Goal: Information Seeking & Learning: Check status

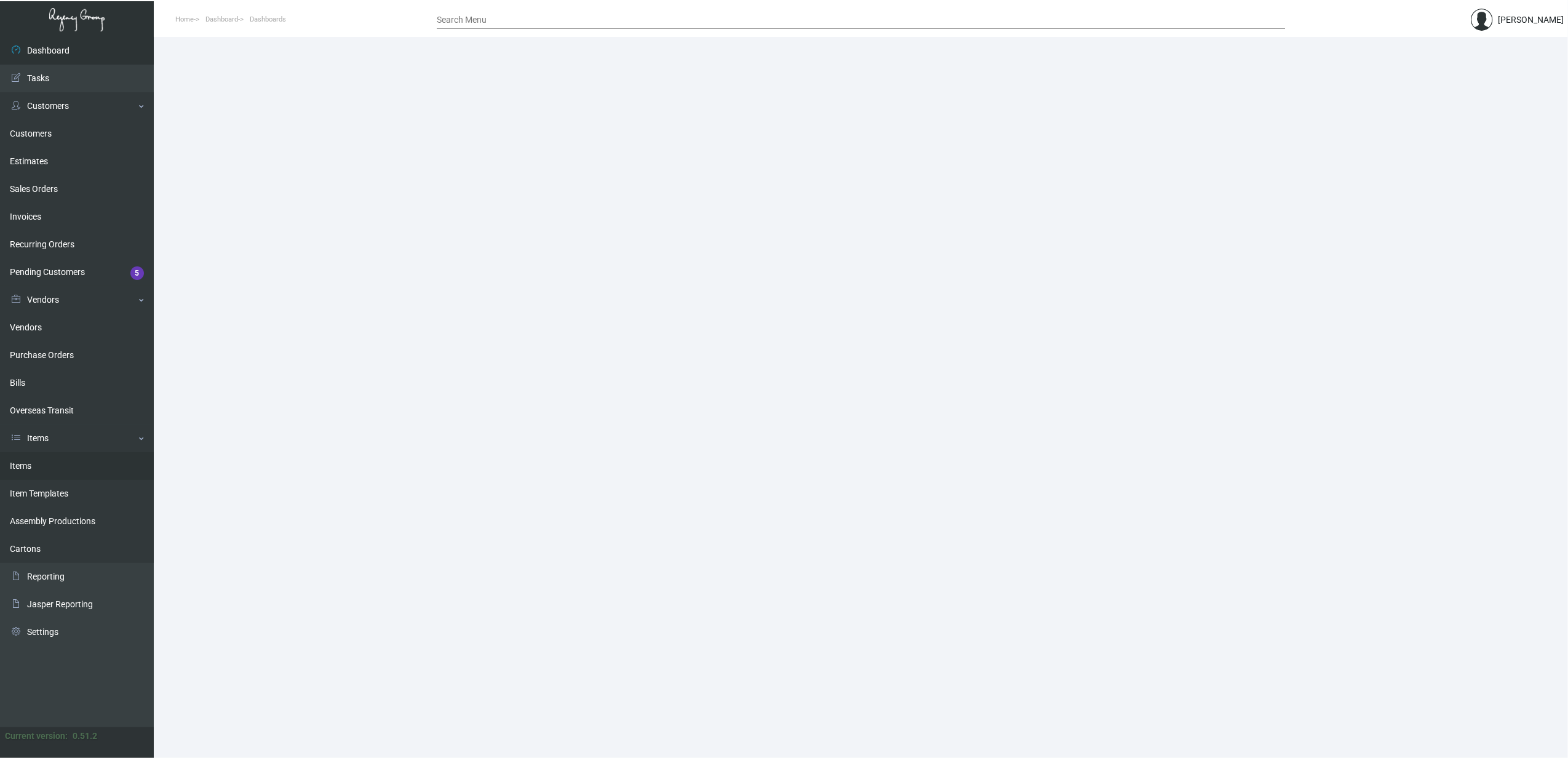
click at [45, 465] on link "Items" at bounding box center [77, 466] width 154 height 28
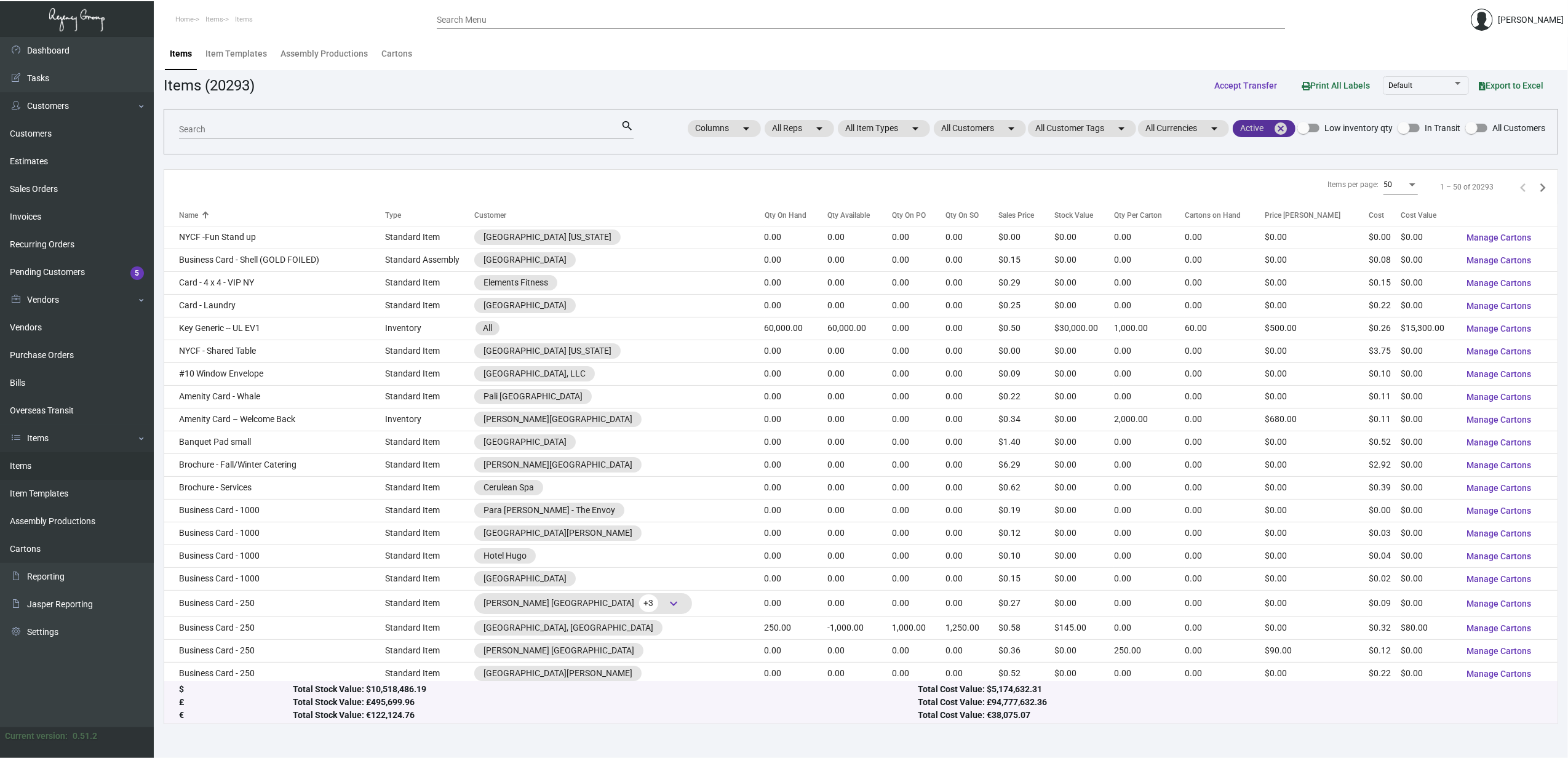
click at [1284, 131] on mat-icon "cancel" at bounding box center [1280, 128] width 14 height 14
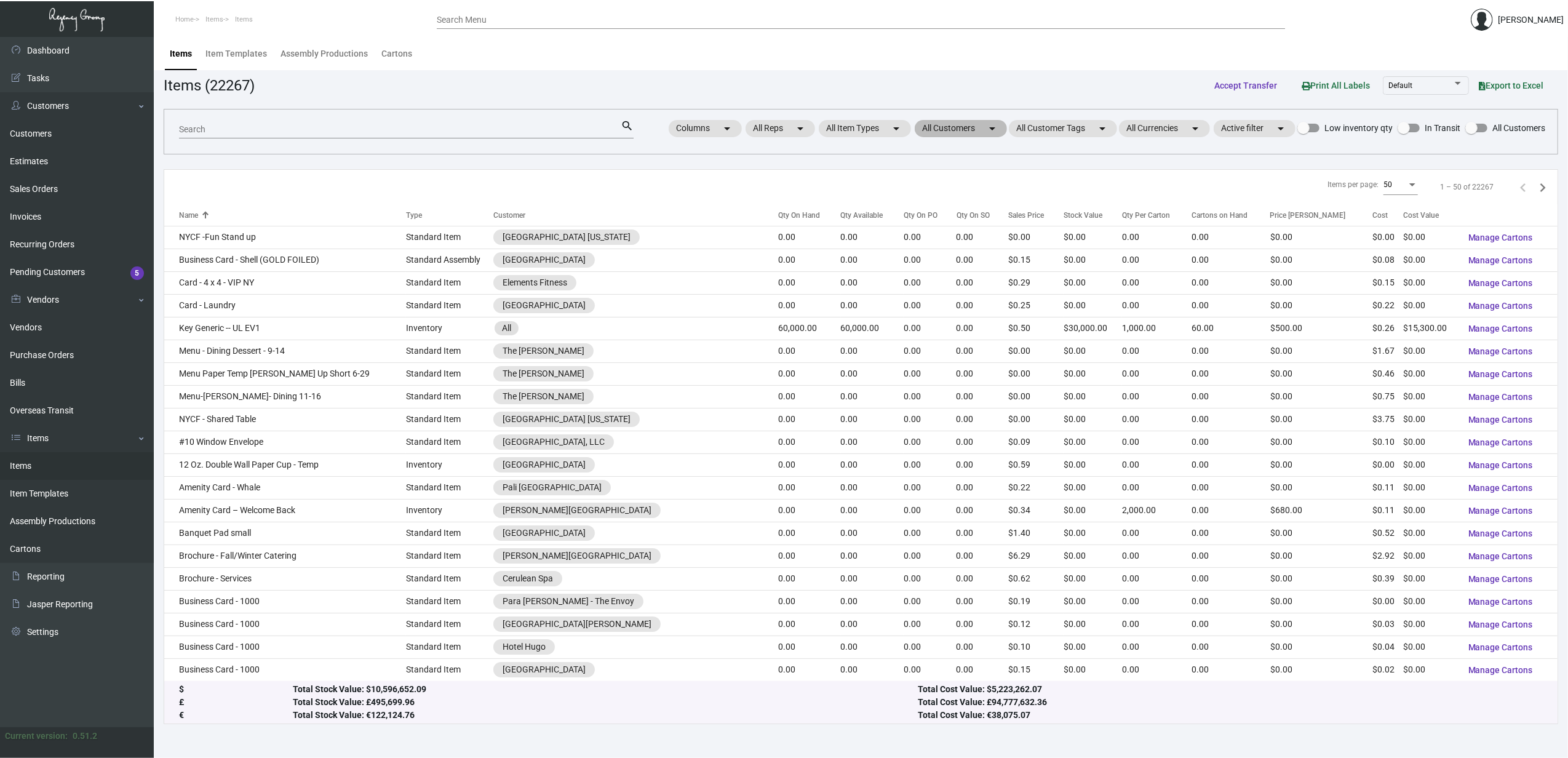
click at [946, 131] on mat-chip "All Customers arrow_drop_down" at bounding box center [961, 128] width 92 height 17
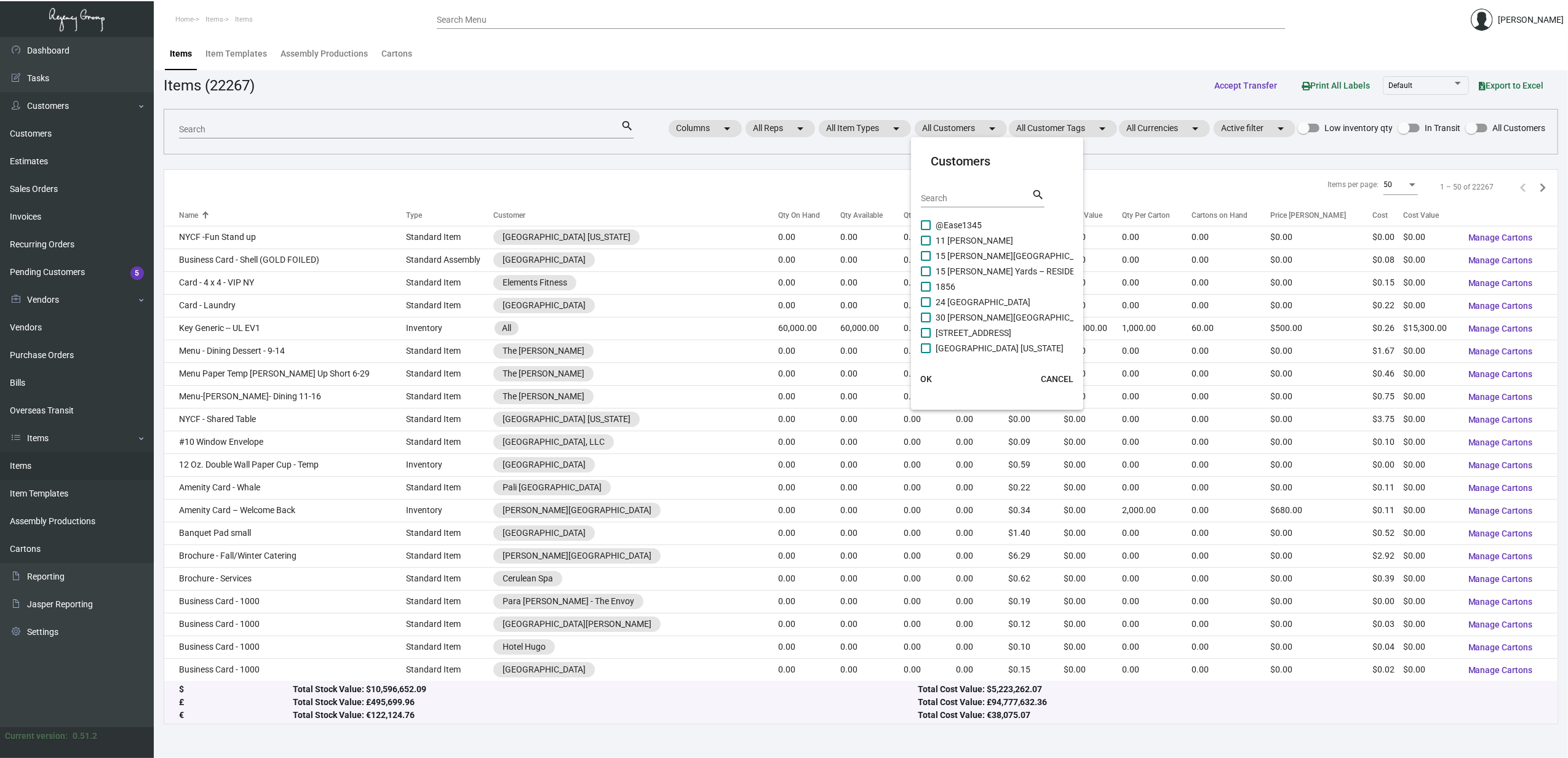
click at [933, 196] on input "Search" at bounding box center [976, 199] width 111 height 10
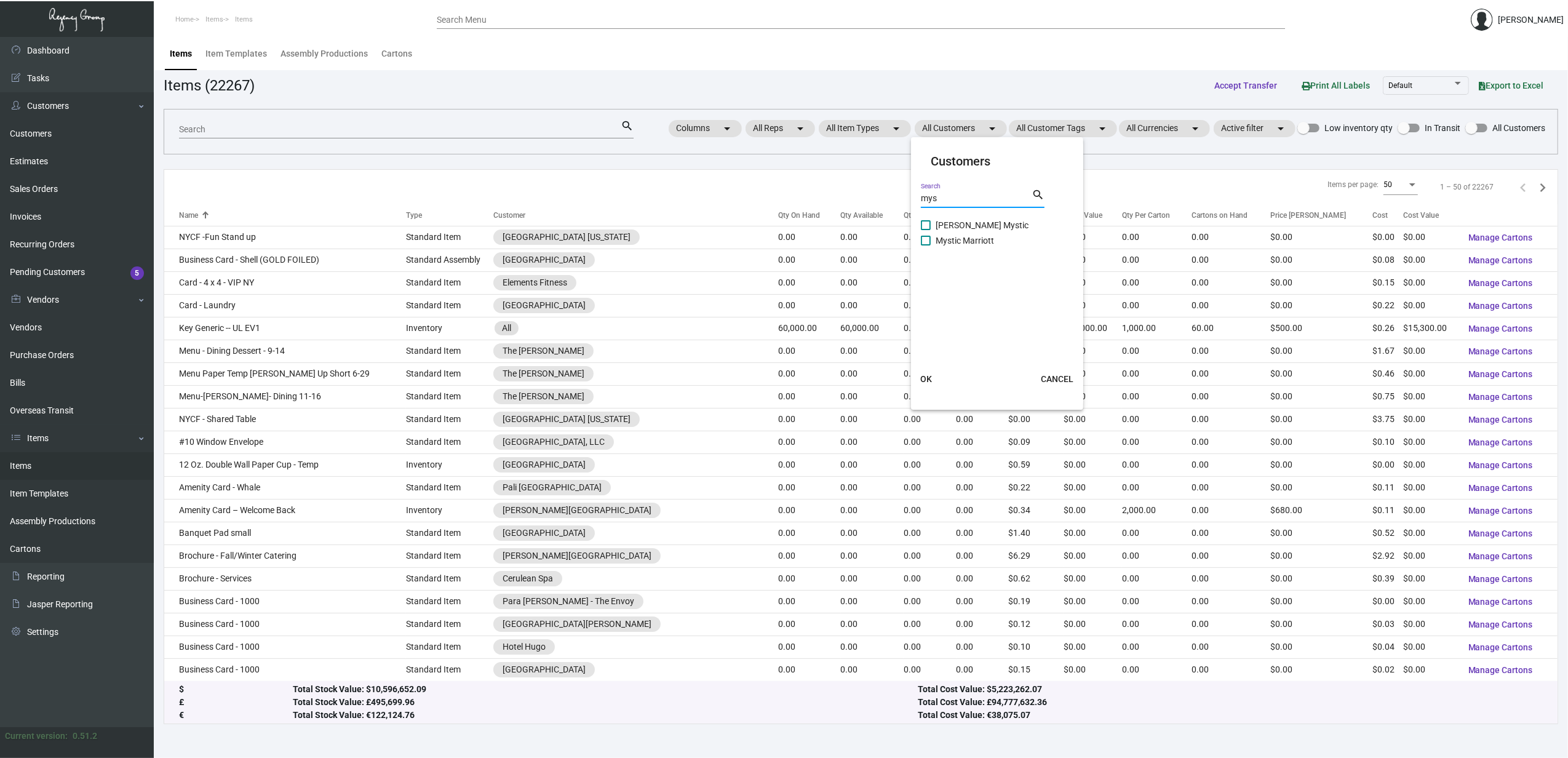
type input "mys"
click at [956, 223] on span "[PERSON_NAME] Mystic" at bounding box center [982, 225] width 93 height 14
click at [925, 230] on input "[PERSON_NAME] Mystic" at bounding box center [925, 230] width 1 height 1
checkbox input "true"
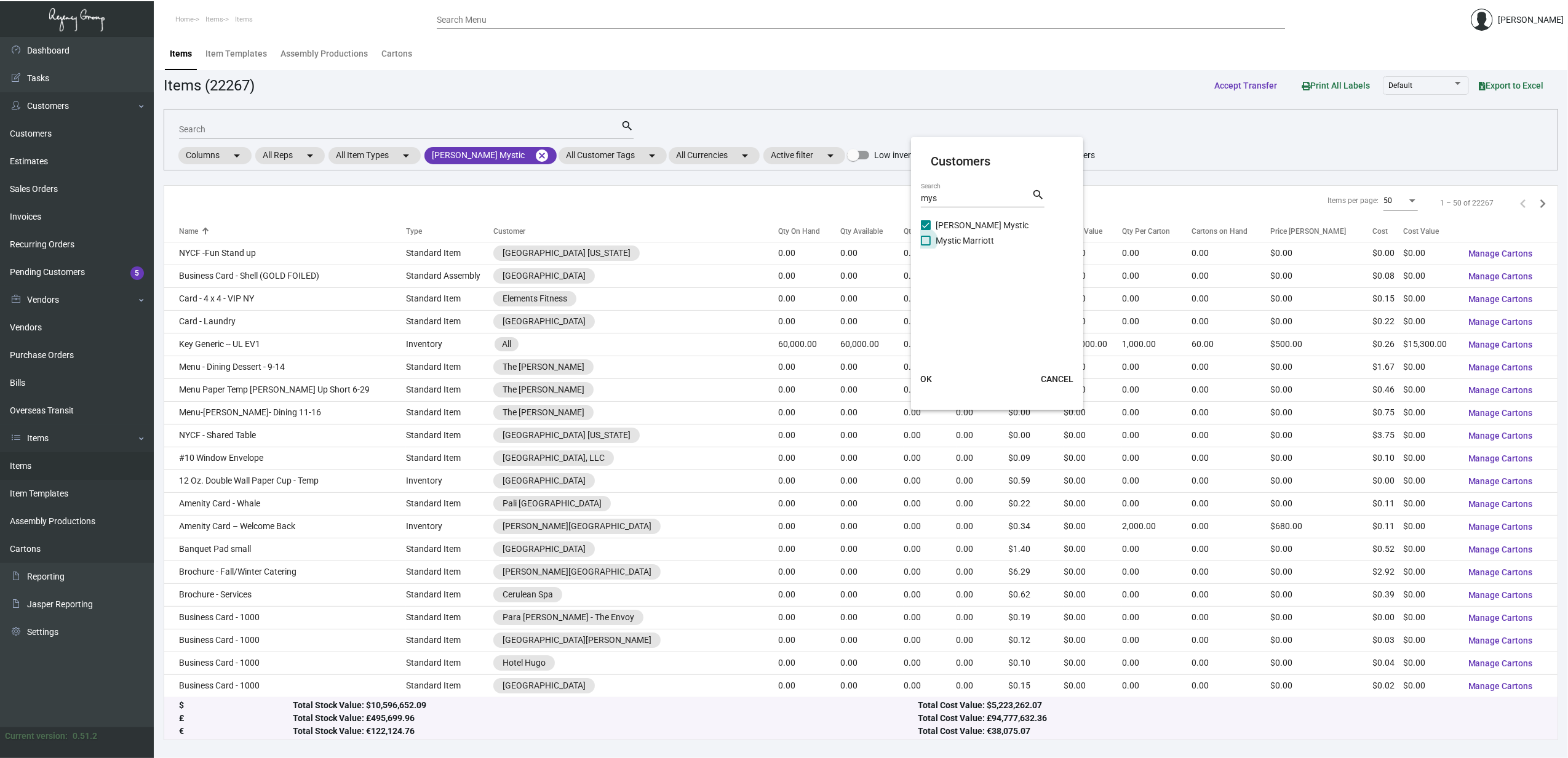
click at [961, 237] on span "Mystic Marriott" at bounding box center [965, 240] width 58 height 14
click at [925, 245] on input "Mystic Marriott" at bounding box center [925, 245] width 1 height 1
checkbox input "true"
click at [929, 377] on span "OK" at bounding box center [926, 379] width 12 height 10
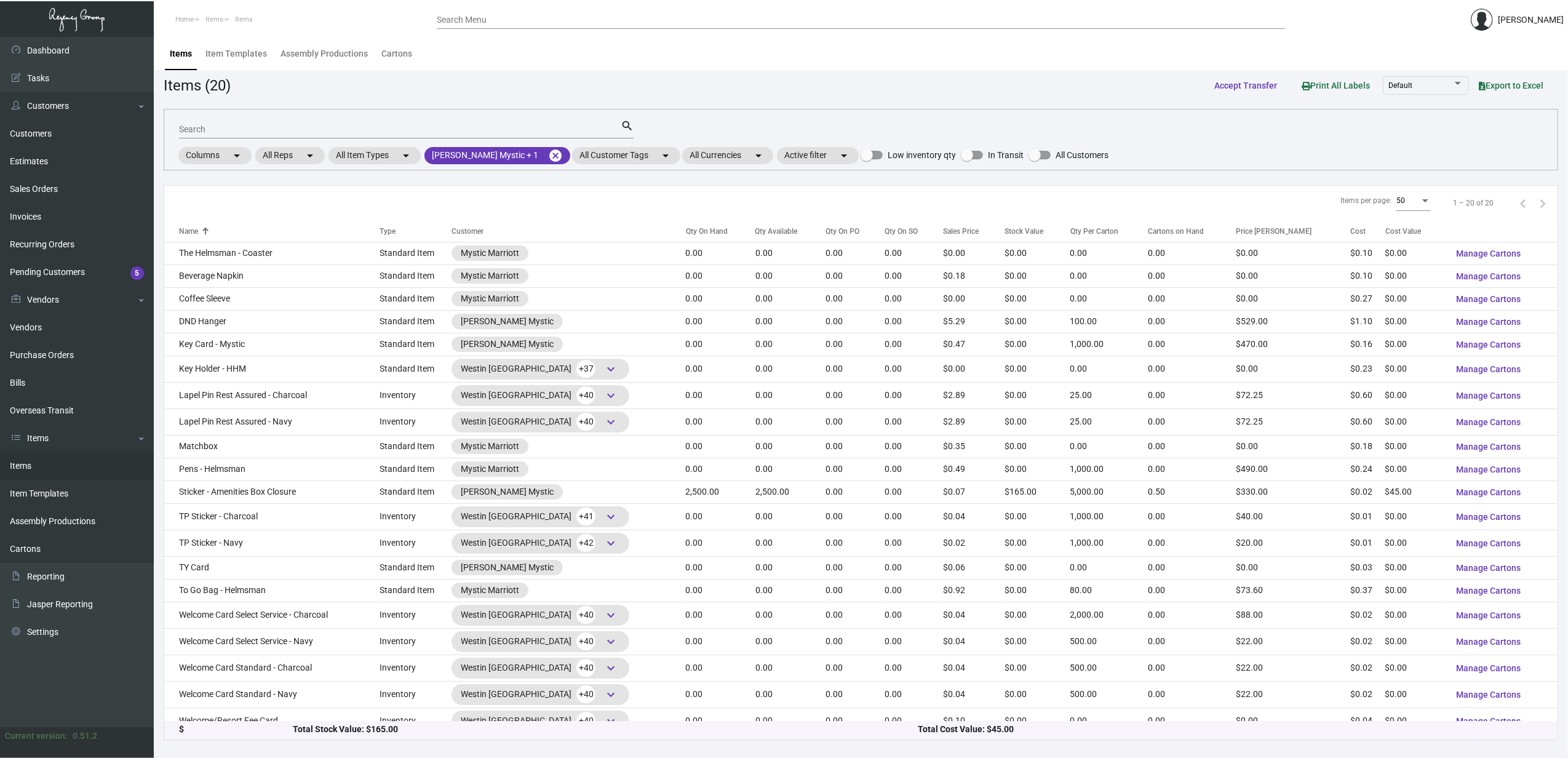
click at [341, 136] on div "Search" at bounding box center [399, 129] width 441 height 19
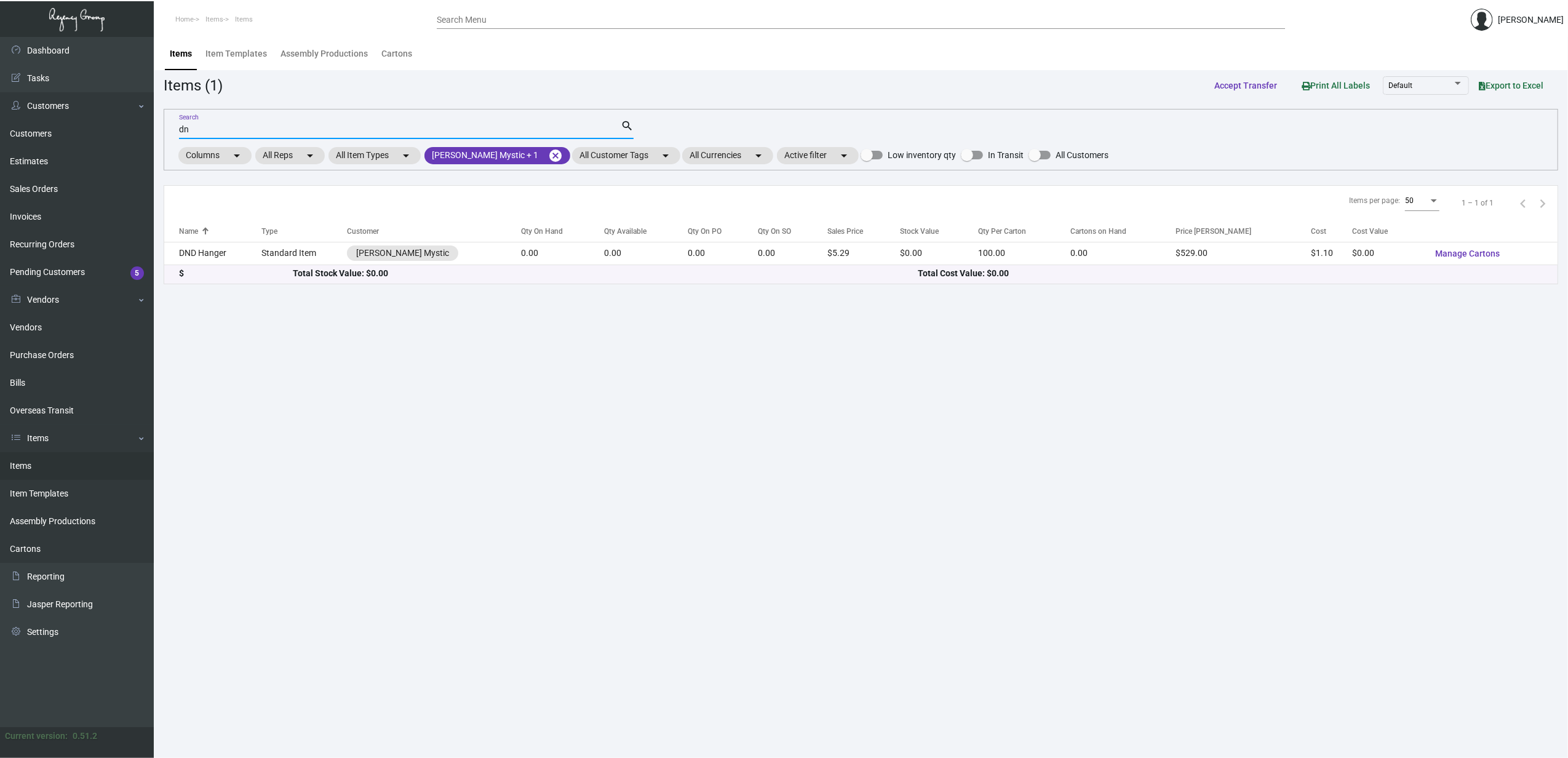
type input "d"
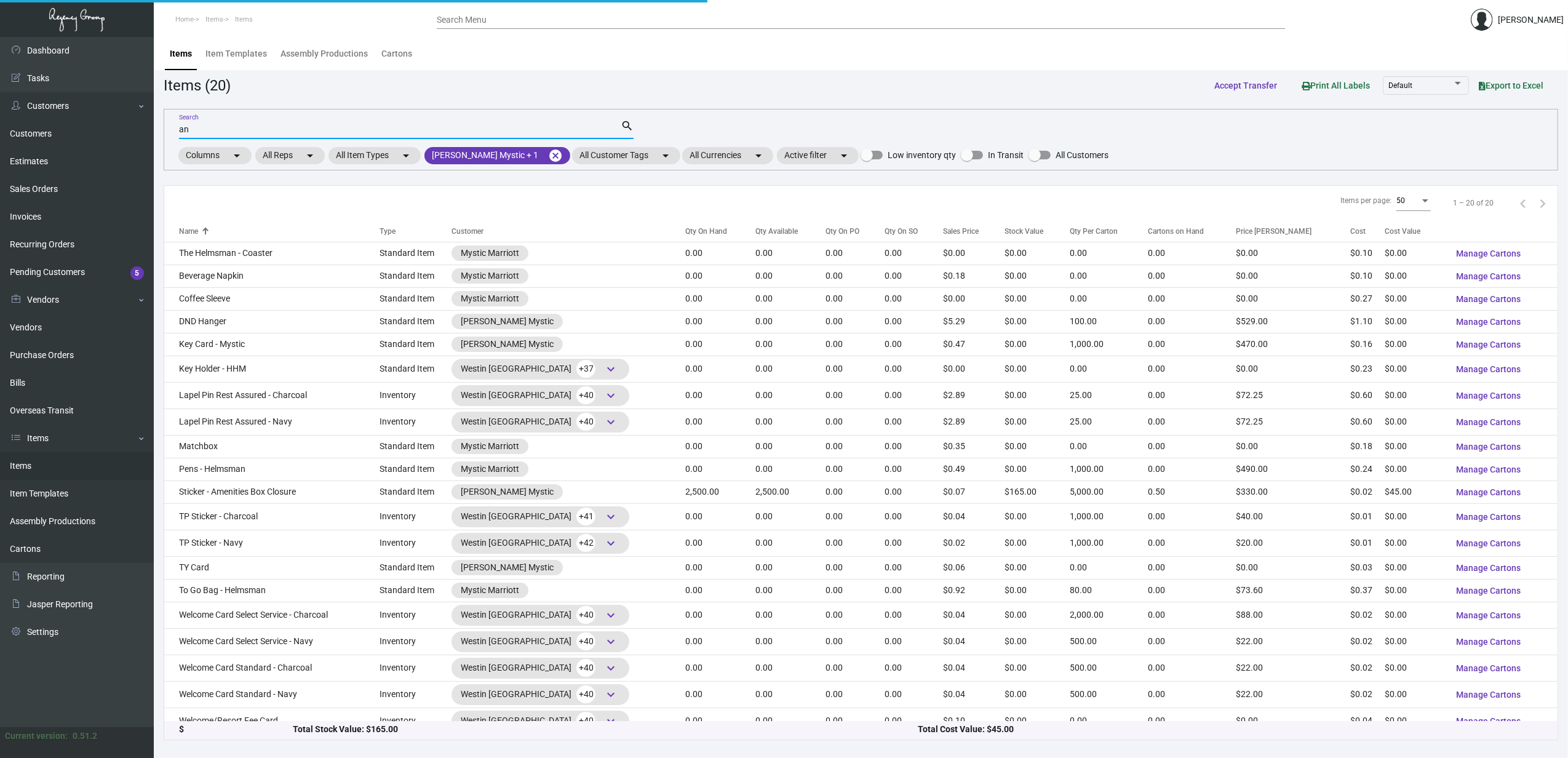
type input "a"
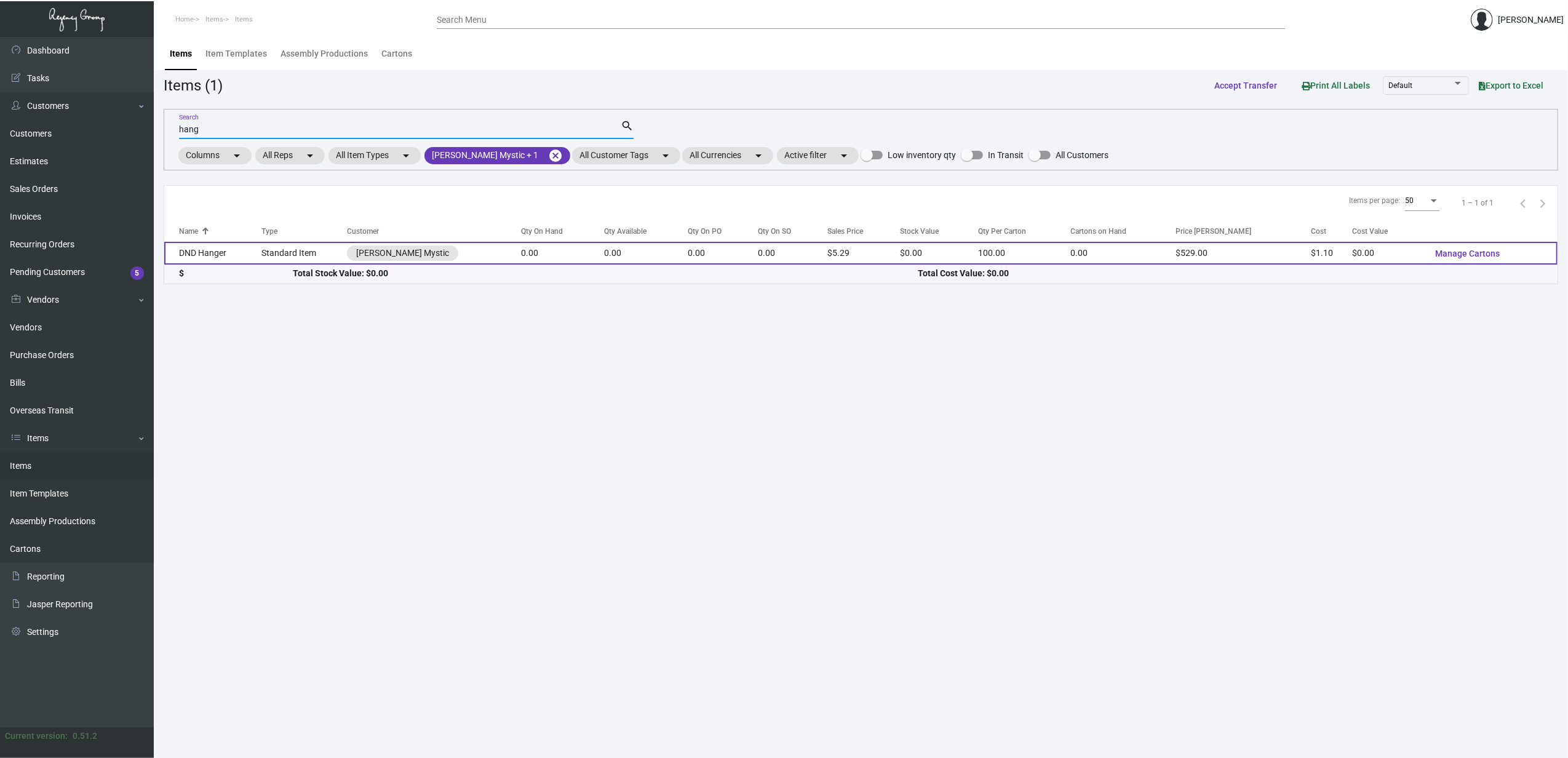
type input "hang"
click at [323, 242] on td "Standard Item" at bounding box center [304, 253] width 86 height 22
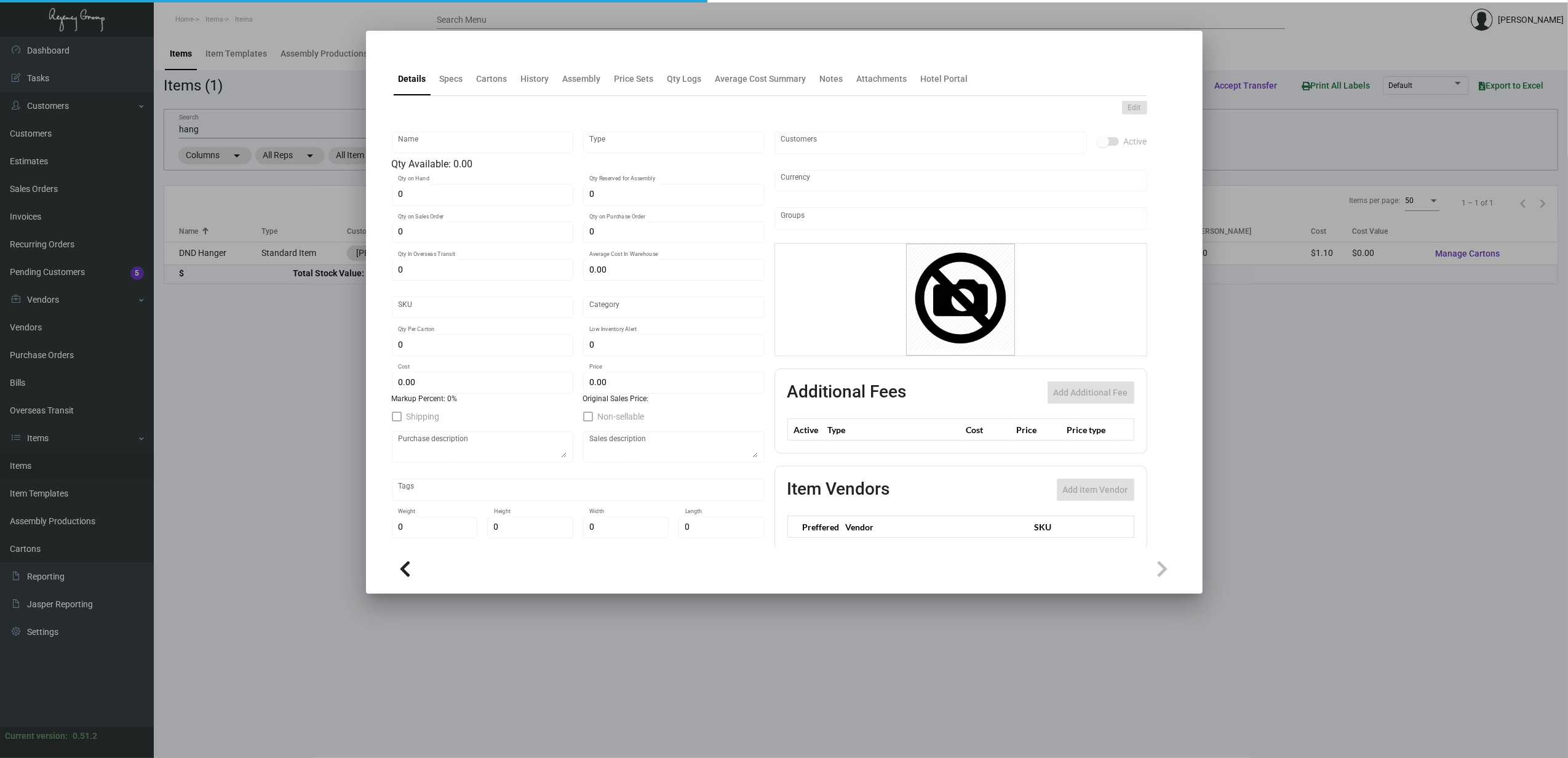
type input "DND Hanger"
type input "Standard Item"
type input "$ 1.10"
type input "Overseas"
type input "100"
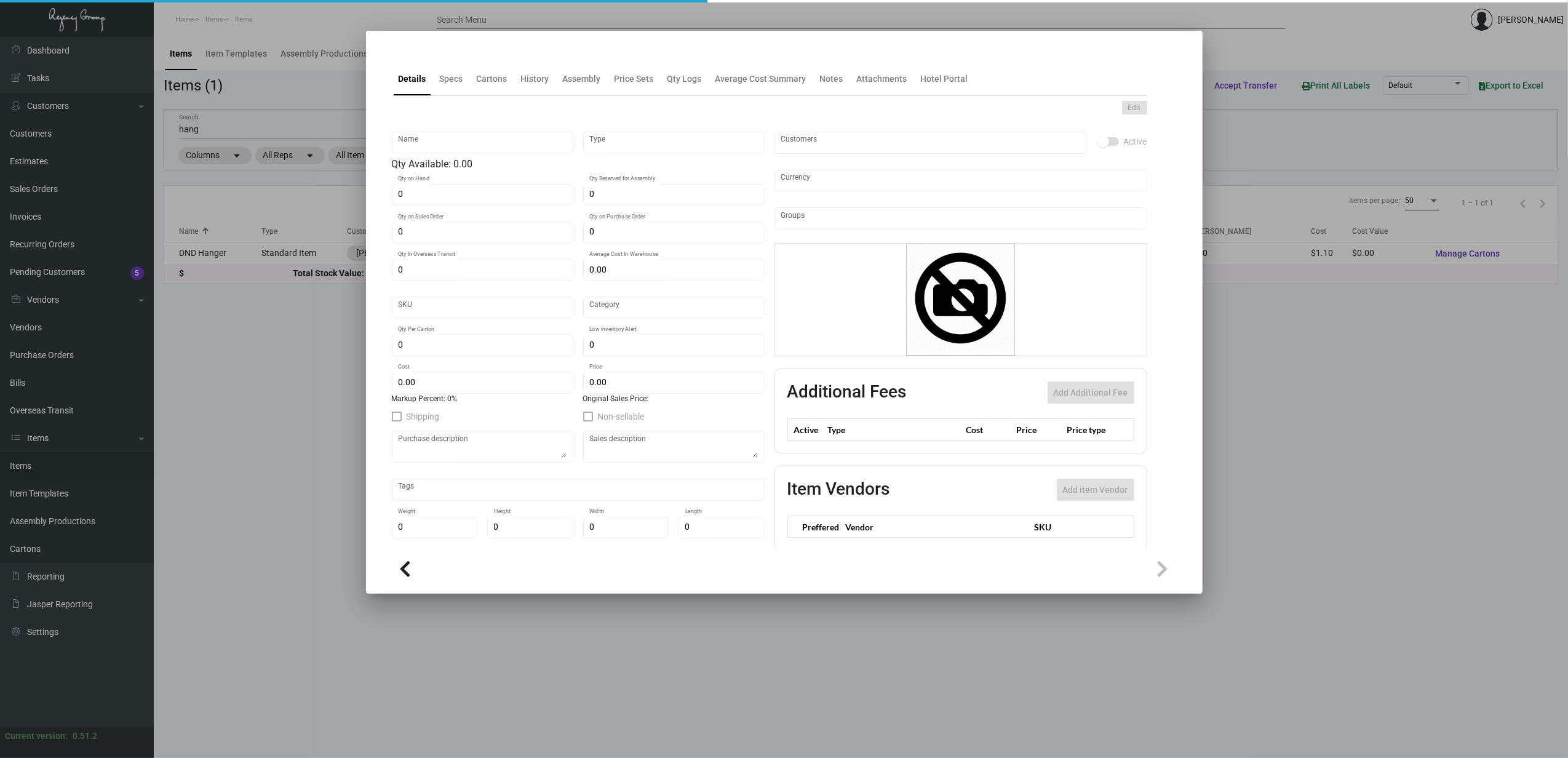
type input "$ 1.10"
type input "$ 5.29"
checkbox input "true"
type input "United States Dollar $"
click at [530, 83] on div "History" at bounding box center [534, 79] width 28 height 13
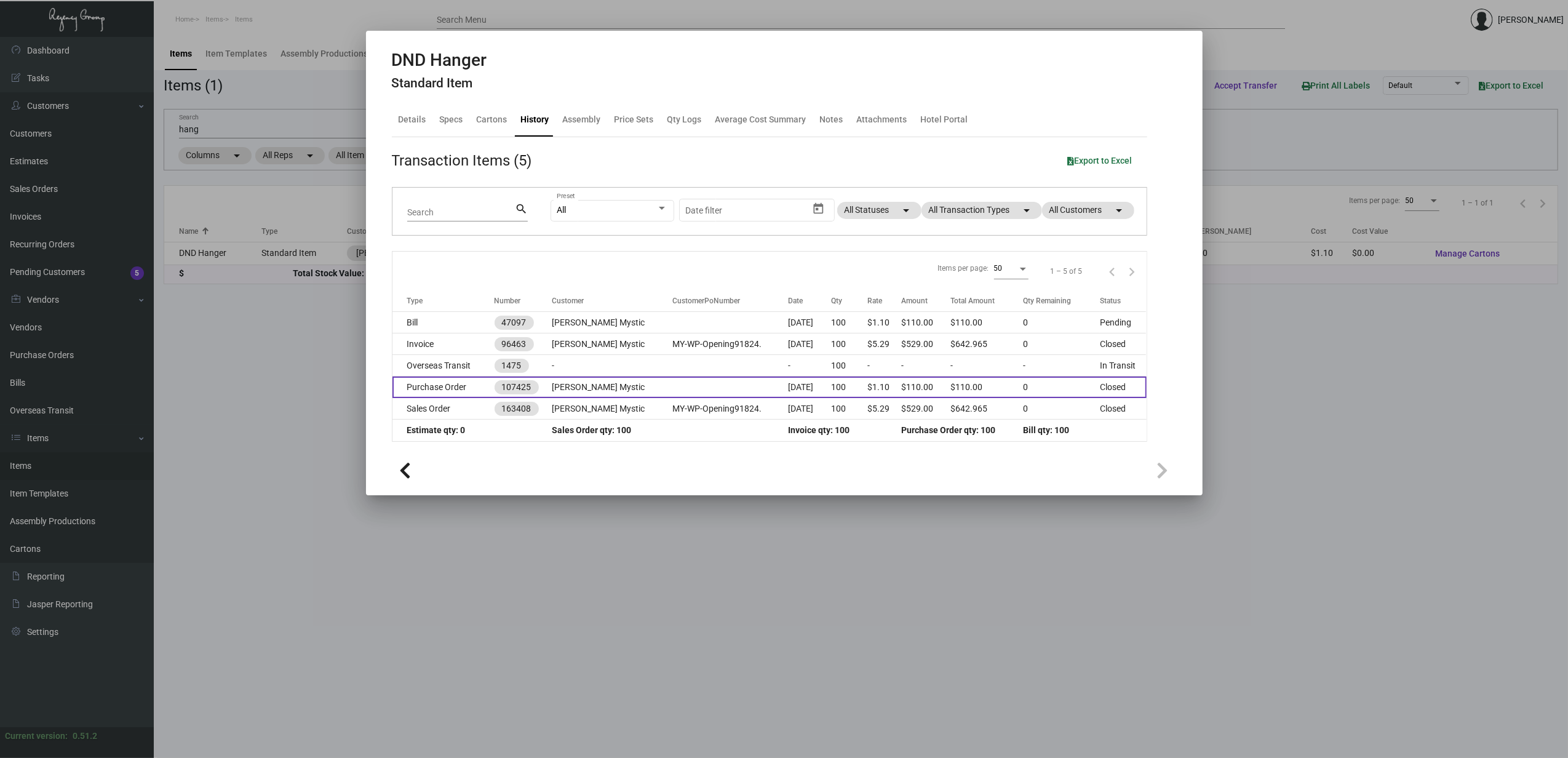
click at [465, 380] on td "Purchase Order" at bounding box center [443, 387] width 102 height 22
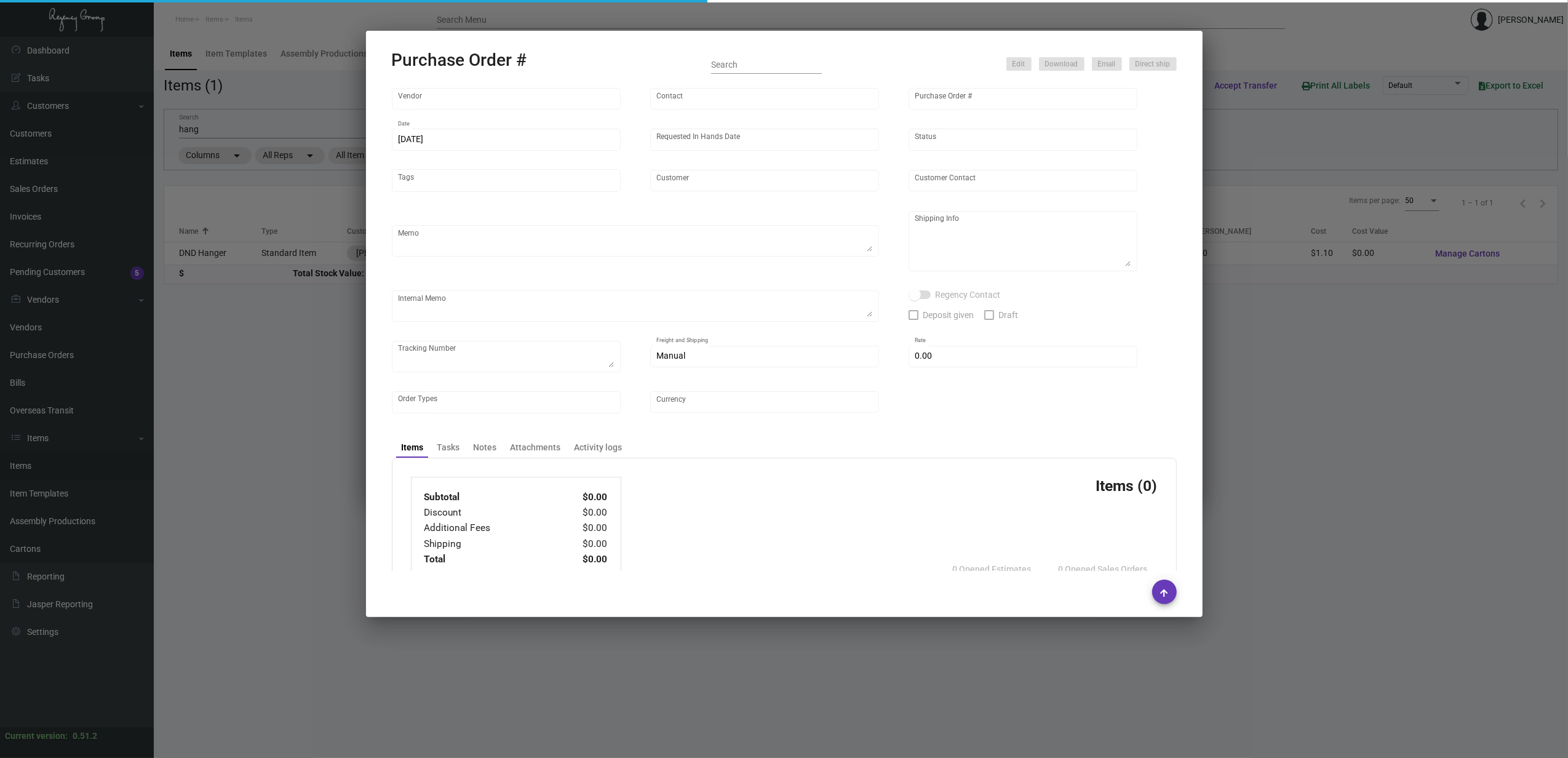
type input "CHENGDU MIND IOT TECHNOLOGY"
type input "[PERSON_NAME]"
type input "107425"
type input "[DATE]"
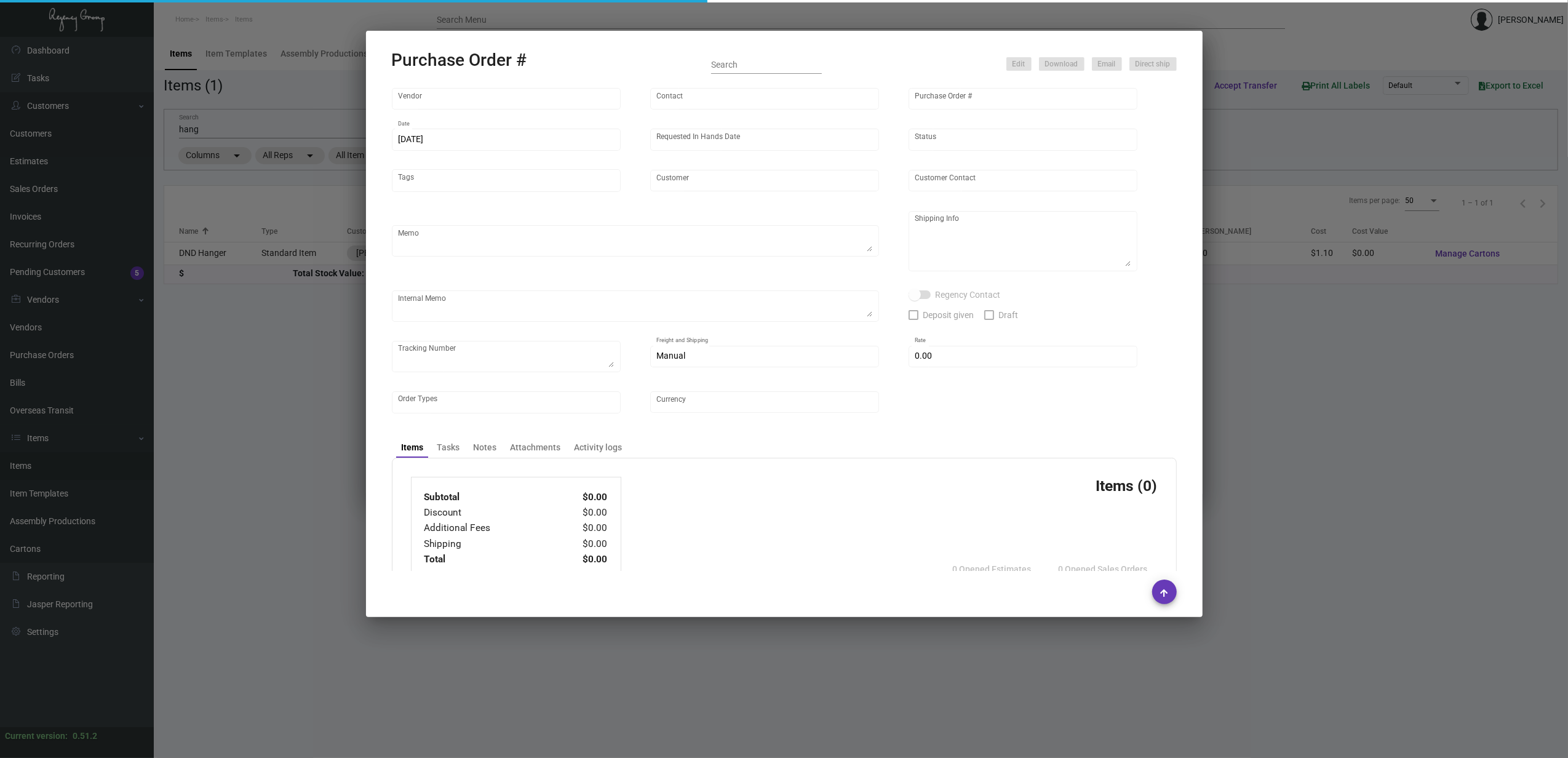
type input "[PERSON_NAME] Mystic"
type textarea "Please ship by air to our NJ warehouse."
type textarea "Regency Group NJ - [PERSON_NAME] [STREET_ADDRESS]"
checkbox input "true"
type input "$ 0.00"
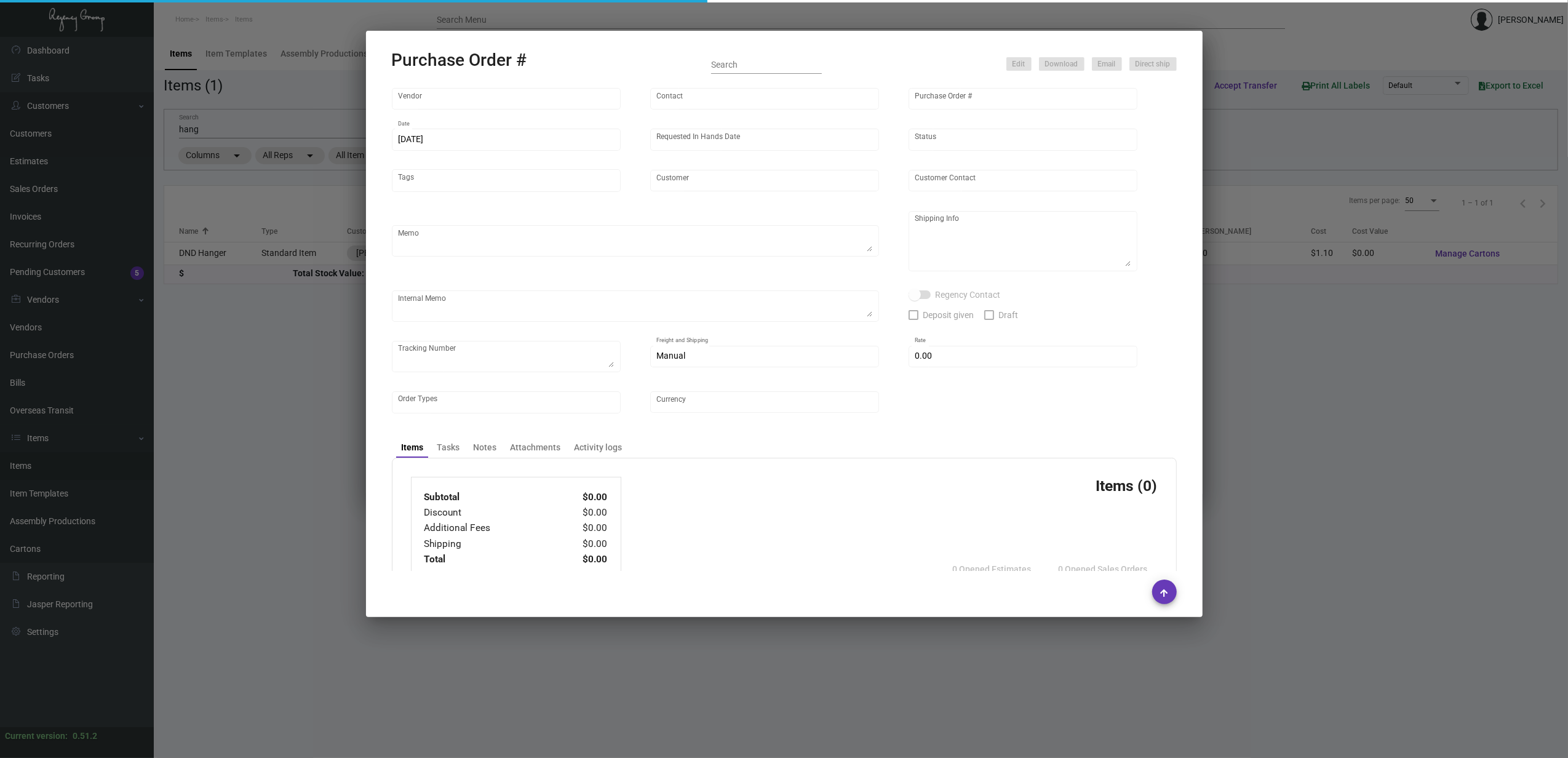
type input "United States Dollar $"
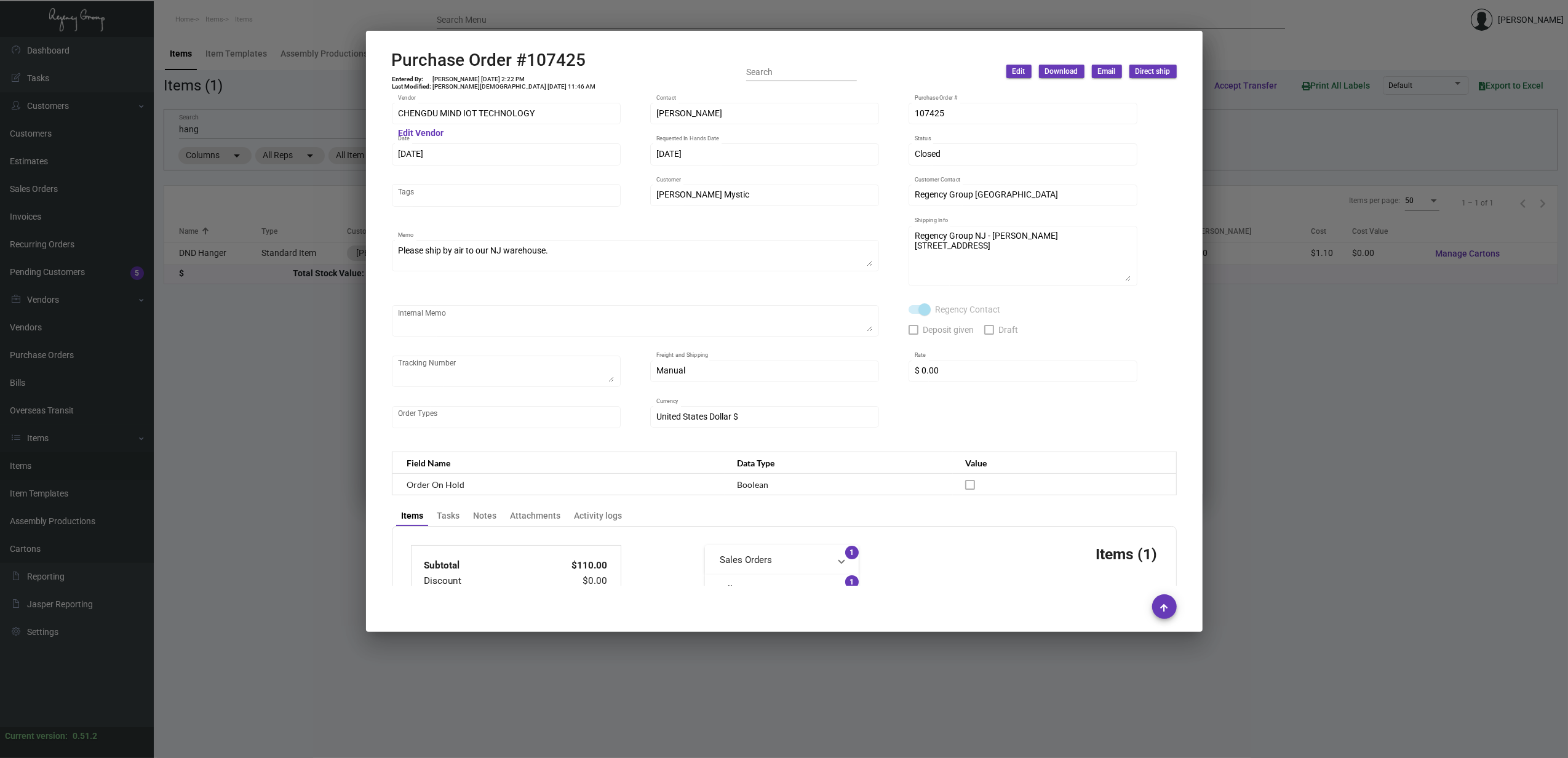
click at [533, 22] on div at bounding box center [784, 379] width 1568 height 758
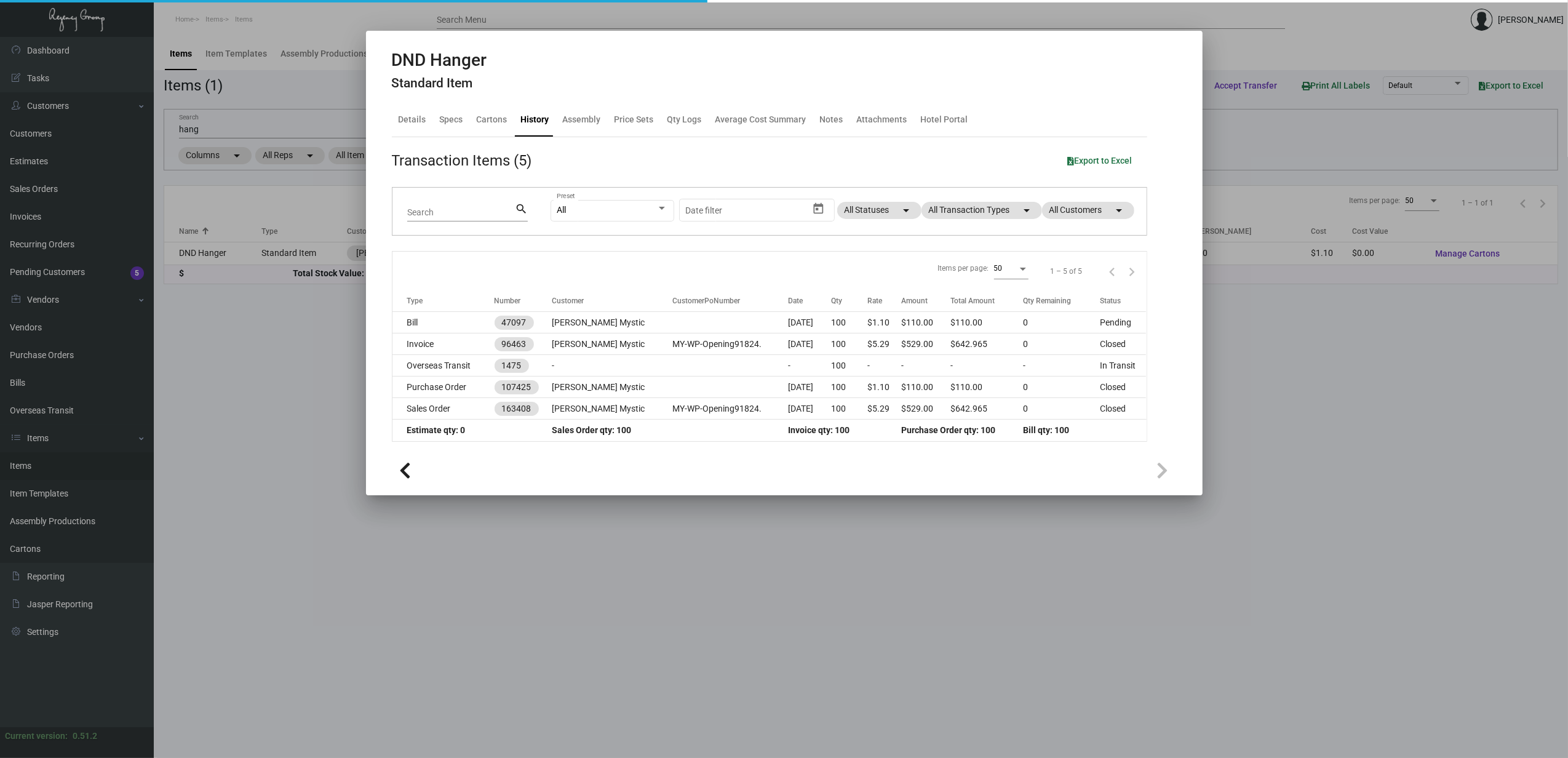
click at [469, 58] on h2 "DND Hanger" at bounding box center [439, 60] width 95 height 21
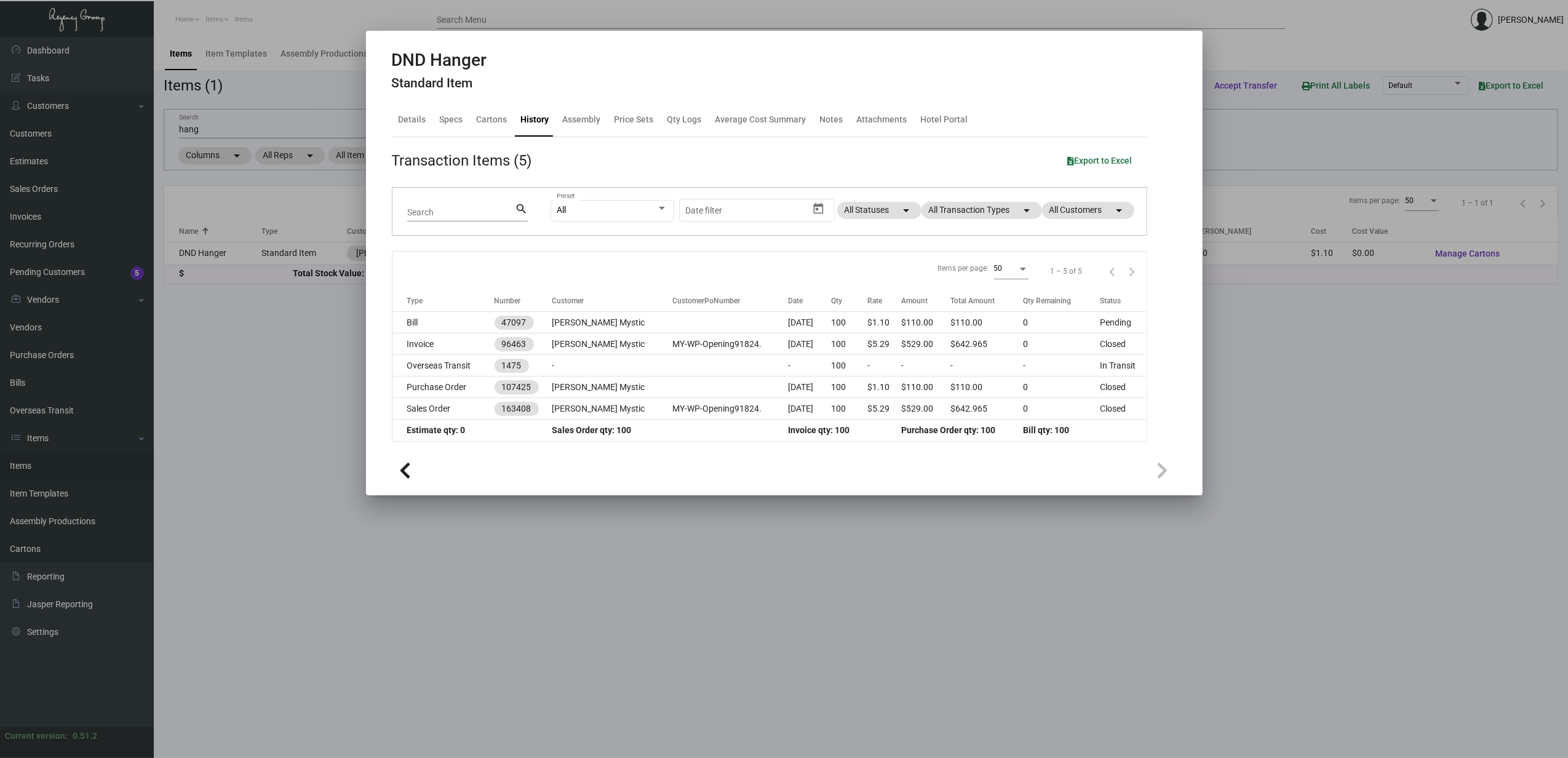
click at [469, 58] on h2 "DND Hanger" at bounding box center [439, 60] width 95 height 21
click at [458, 389] on td "Purchase Order" at bounding box center [443, 387] width 102 height 22
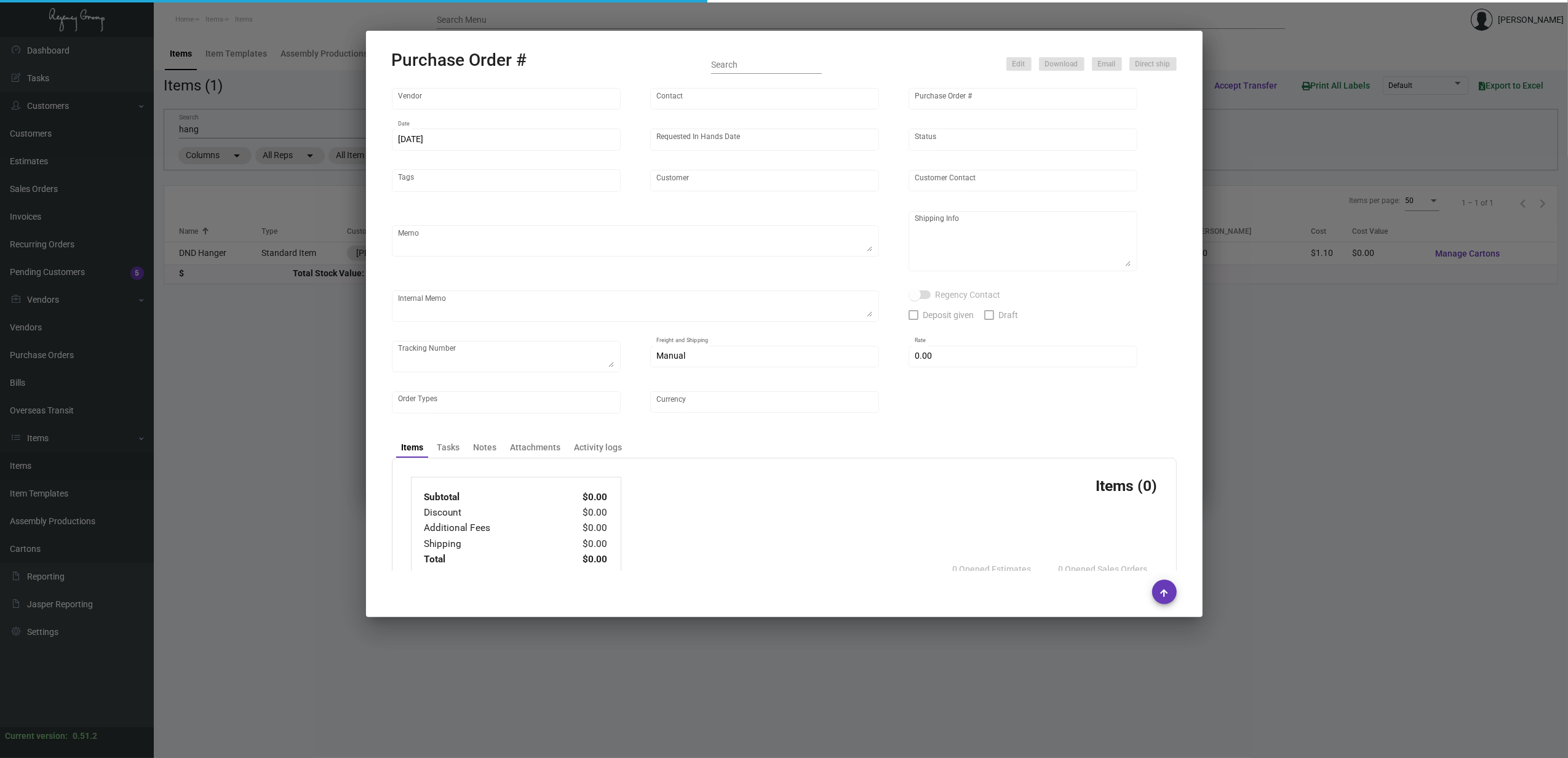
type input "CHENGDU MIND IOT TECHNOLOGY"
type input "[PERSON_NAME]"
type input "107425"
type input "[DATE]"
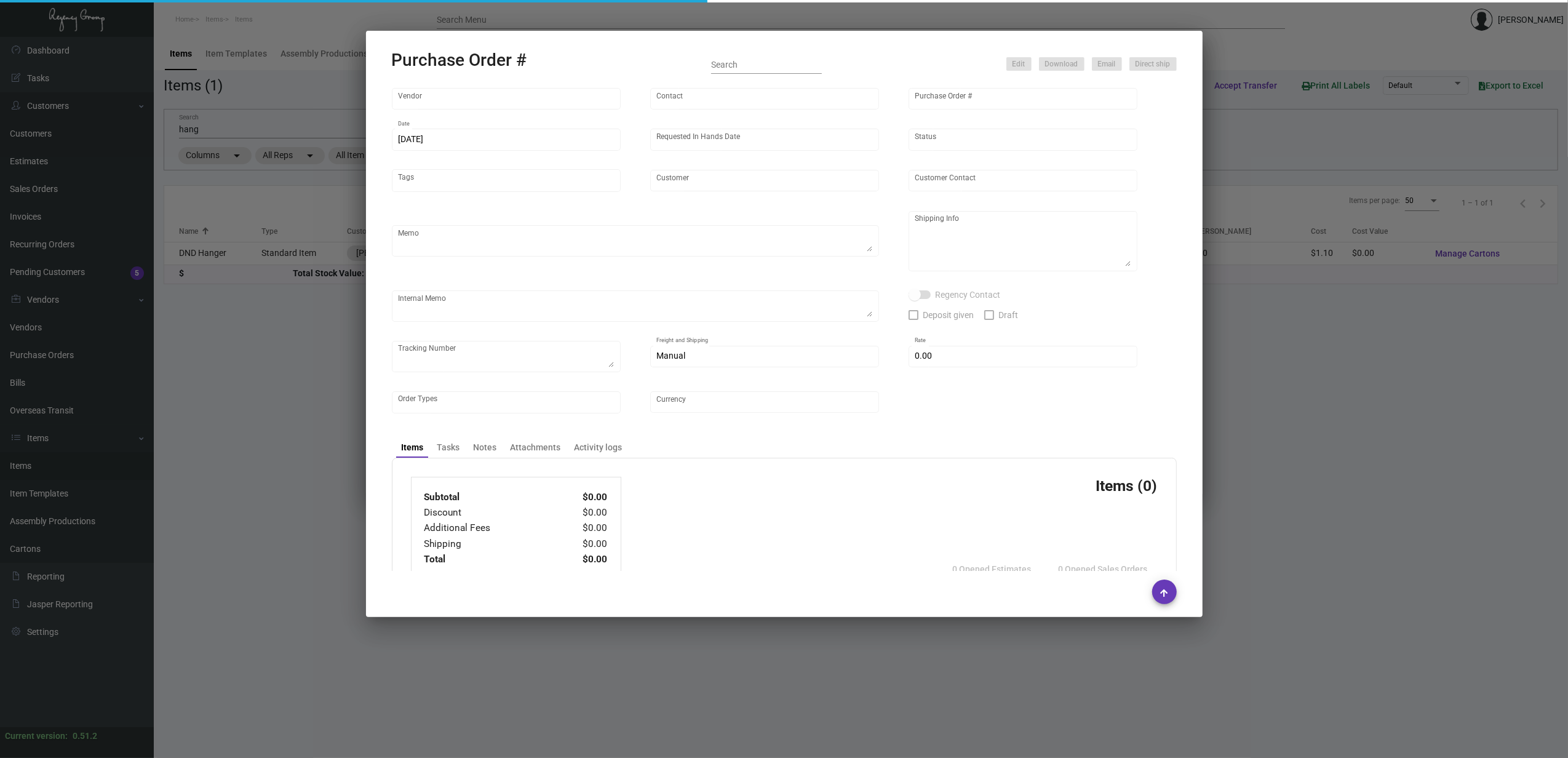
type input "[PERSON_NAME] Mystic"
type textarea "Please ship by air to our NJ warehouse."
type textarea "Regency Group NJ - [PERSON_NAME] [STREET_ADDRESS]"
checkbox input "true"
type input "$ 0.00"
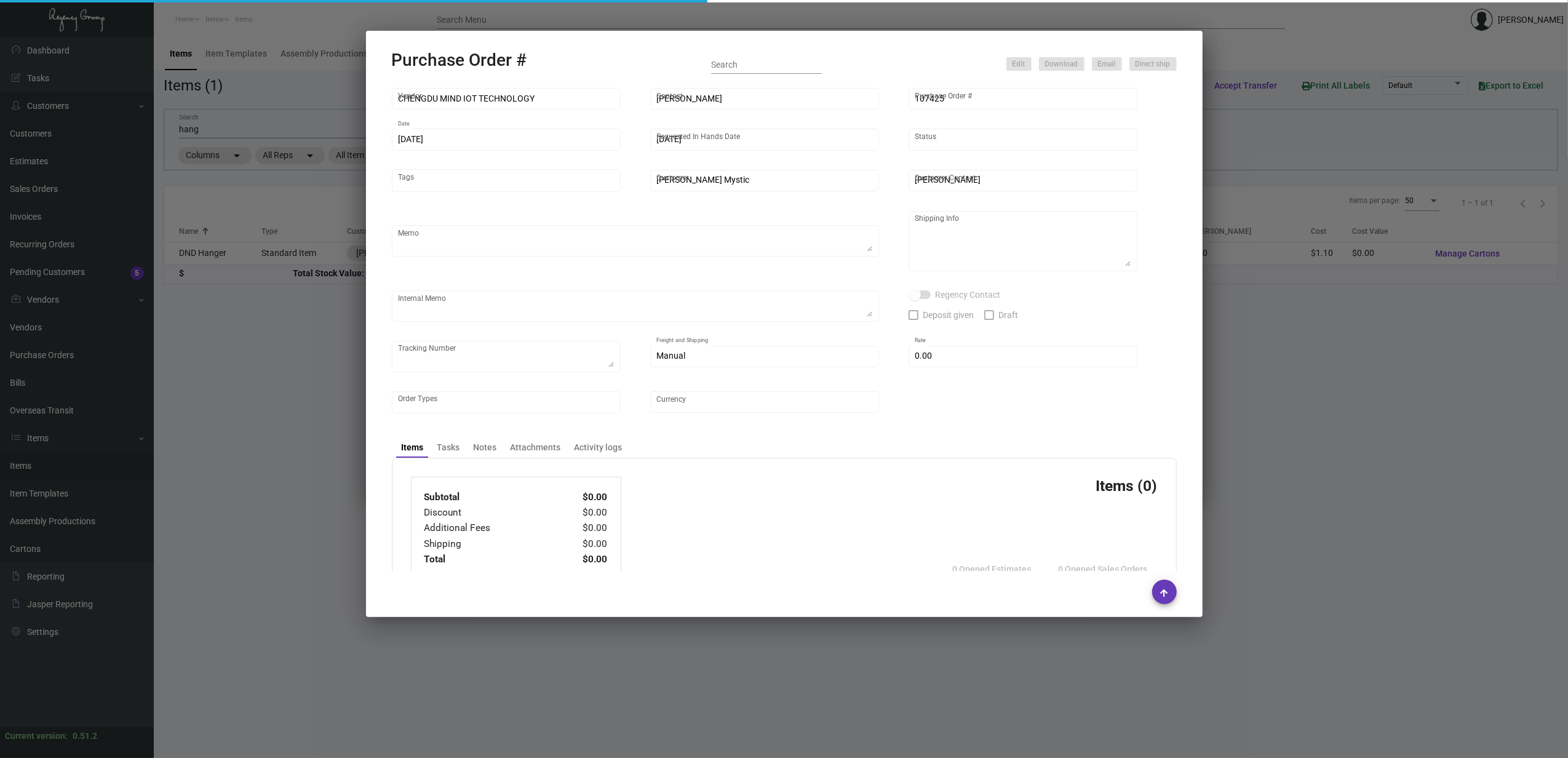
type input "United States Dollar $"
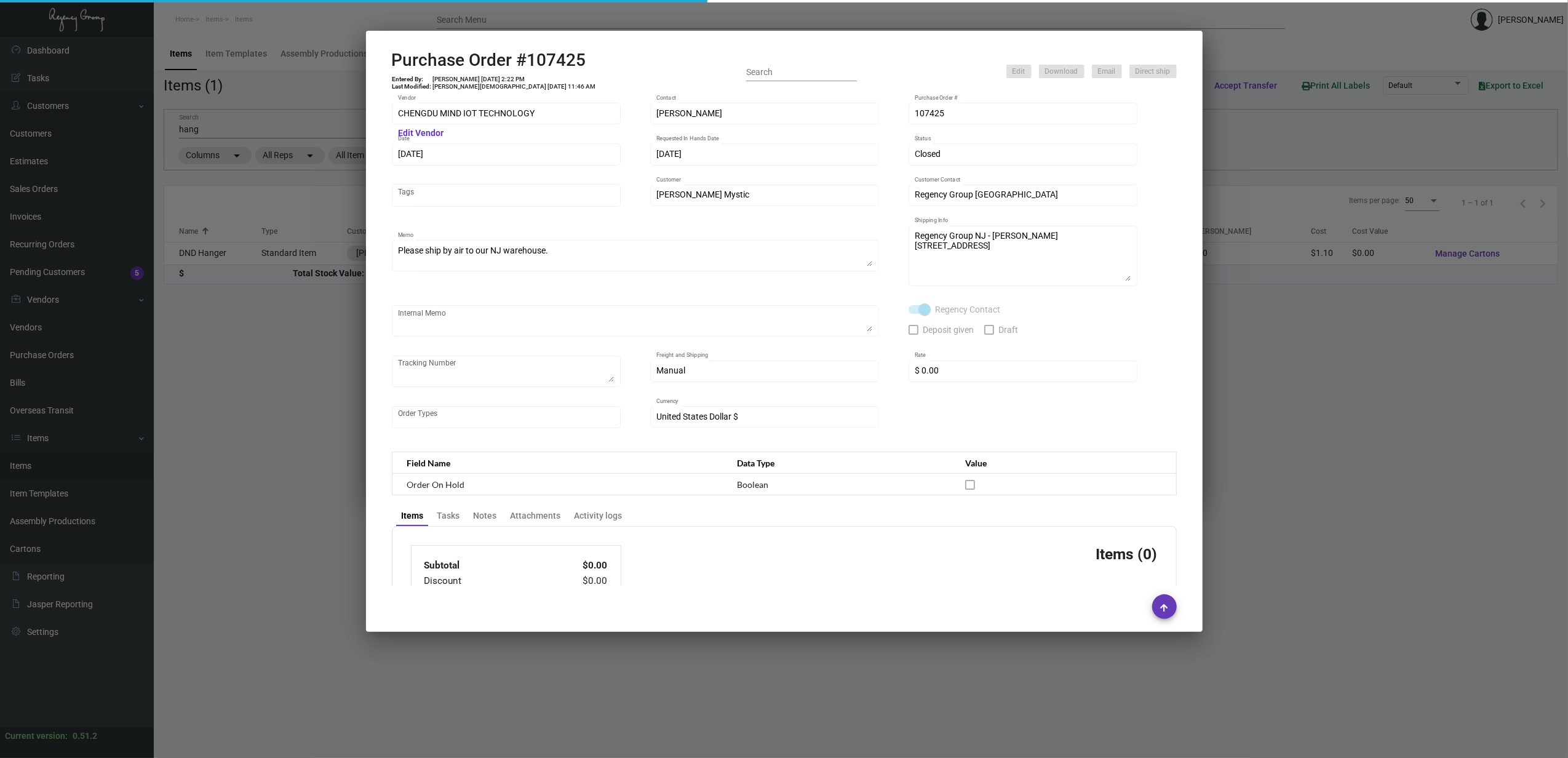
click at [498, 62] on h2 "Purchase Order #107425" at bounding box center [494, 60] width 205 height 21
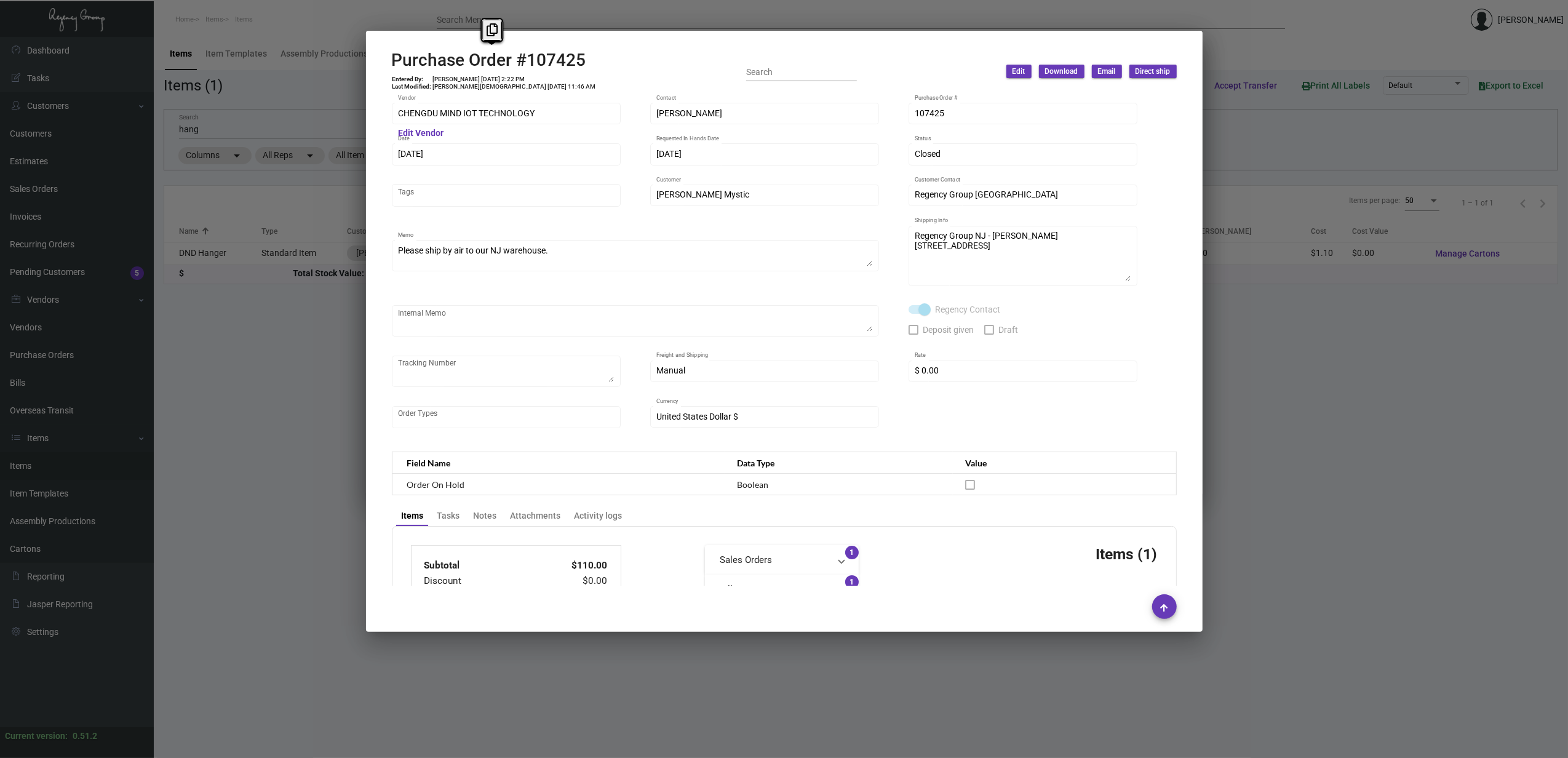
copy h2 "Order"
click at [473, 73] on div "Purchase Order #107425 Entered By: [PERSON_NAME] [DATE] 2:22 PM Last Modified: …" at bounding box center [494, 71] width 205 height 44
click at [471, 76] on td "[PERSON_NAME] [DATE] 2:22 PM" at bounding box center [514, 79] width 164 height 7
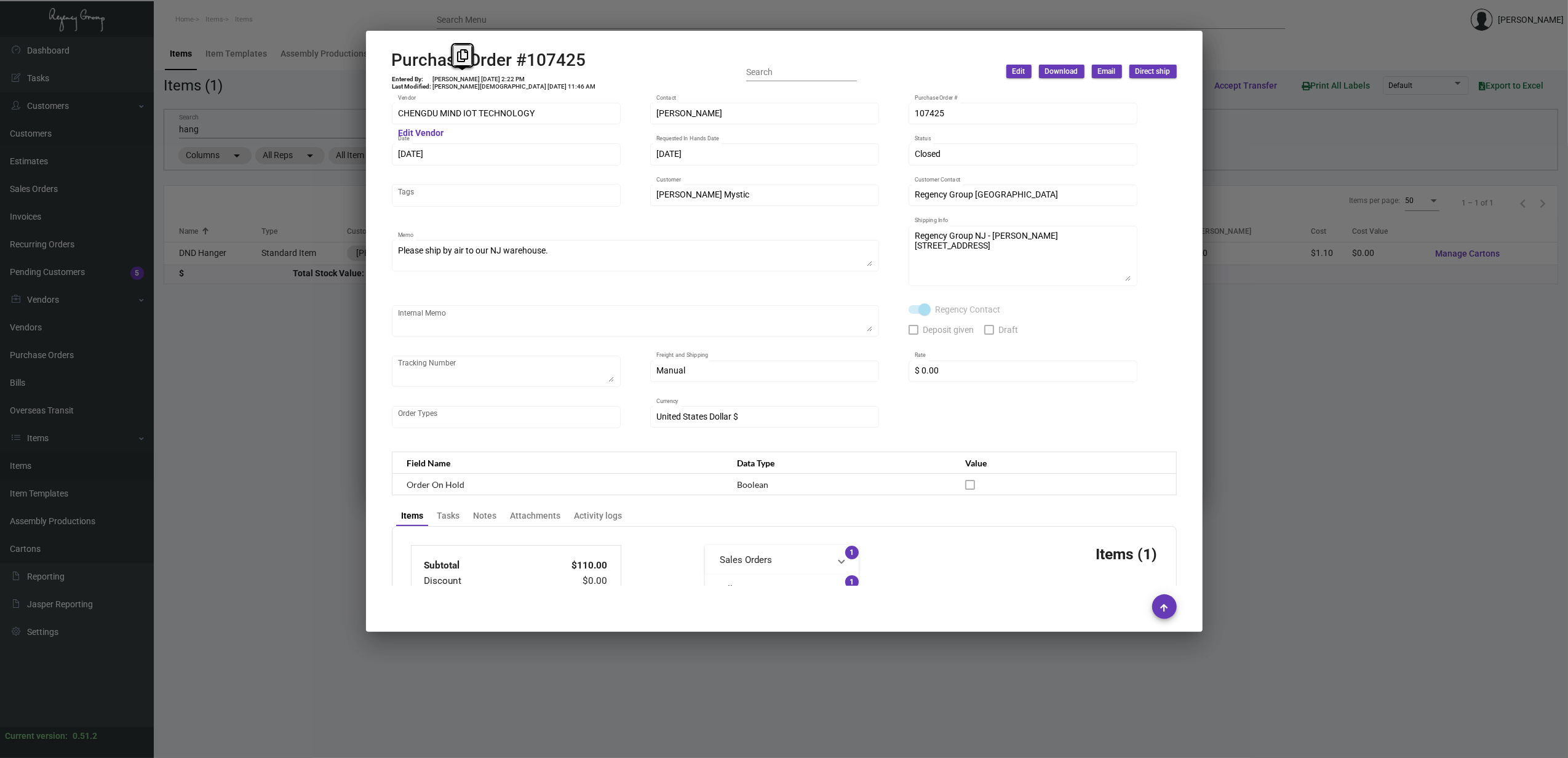
copy td "[PERSON_NAME] [DATE] 2:22 PM"
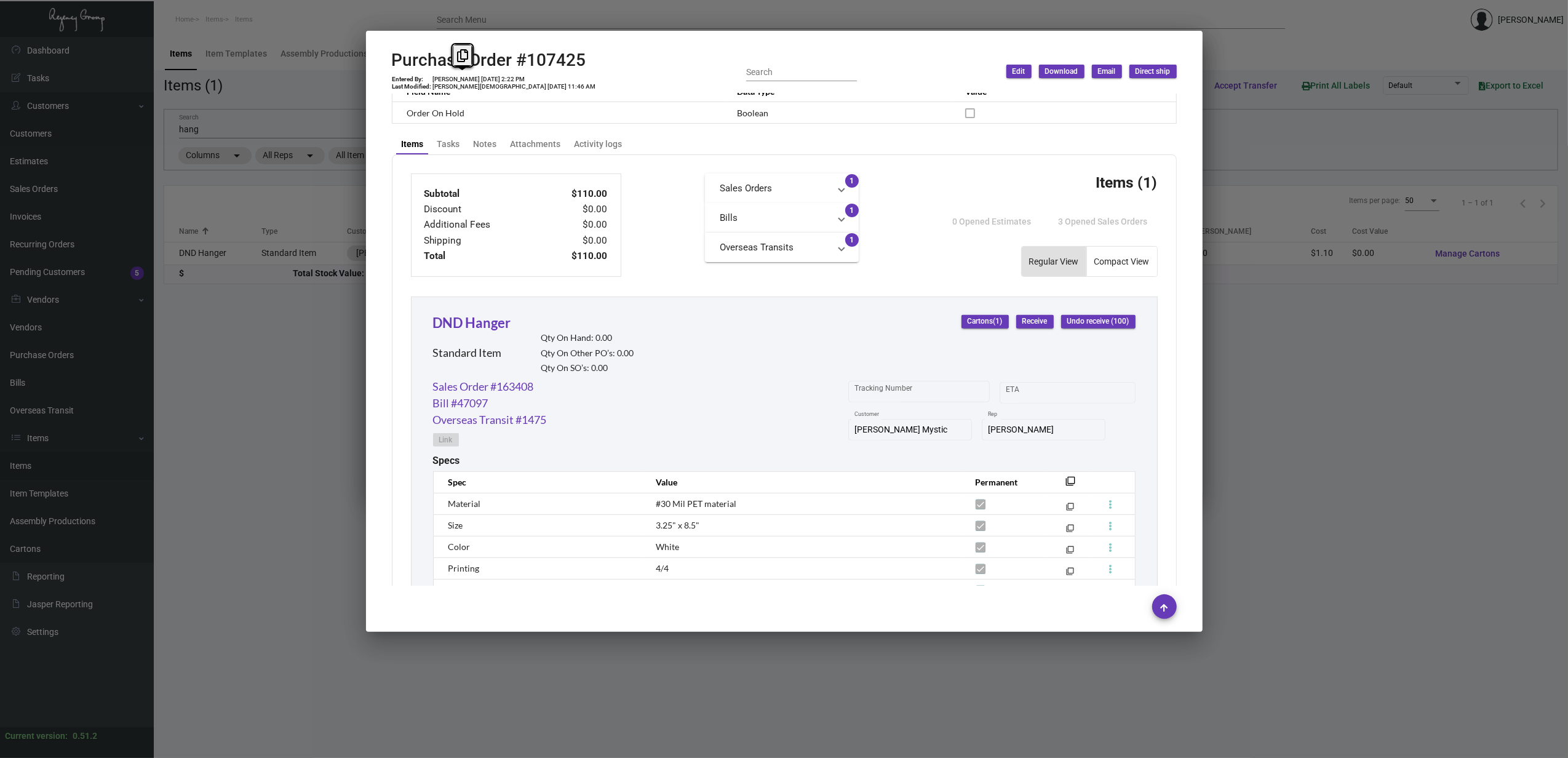
scroll to position [502, 0]
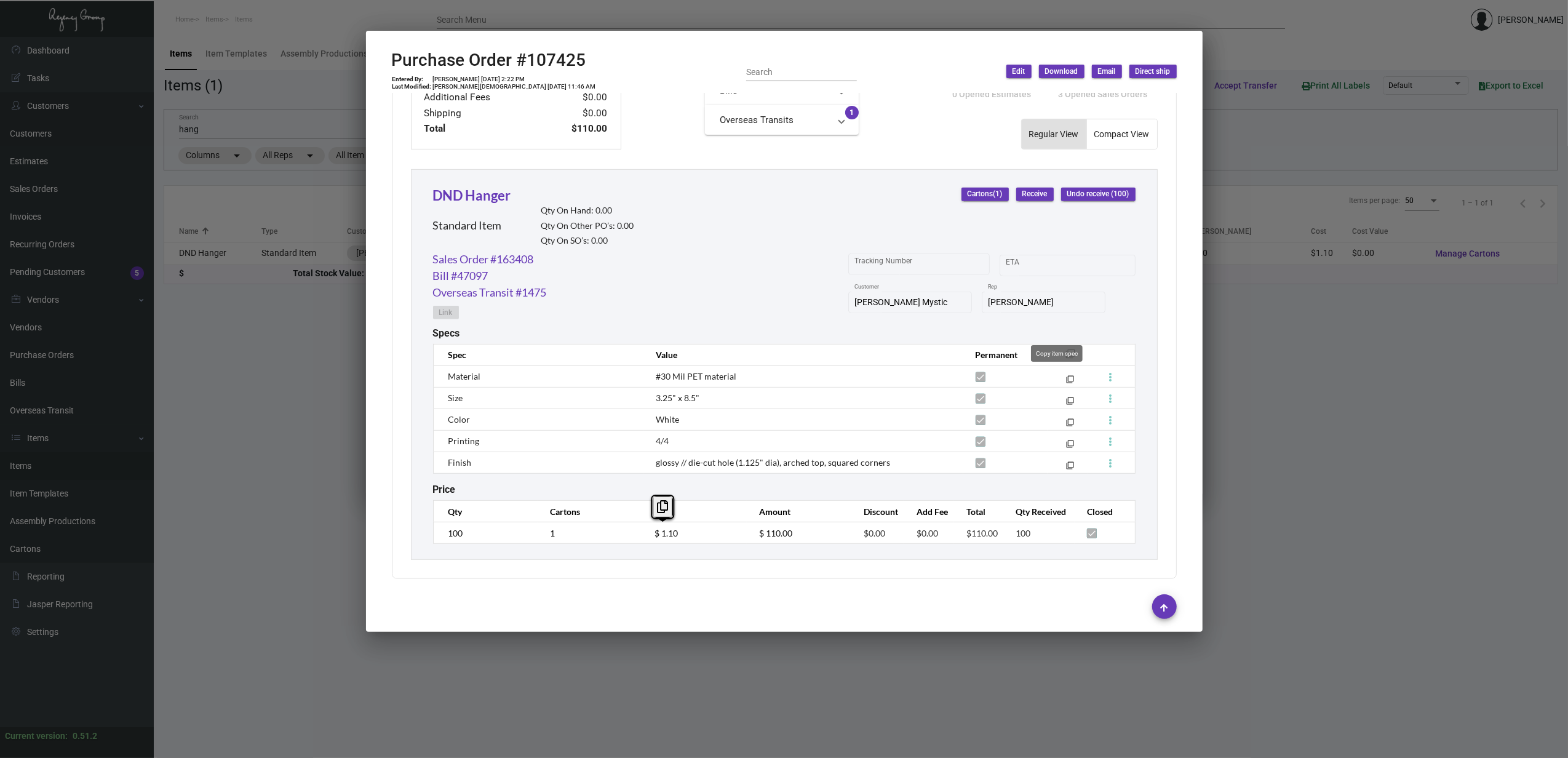
drag, startPoint x: 1056, startPoint y: 372, endPoint x: 1057, endPoint y: 353, distance: 19.0
click at [1057, 353] on div "Copy item spec" at bounding box center [1057, 353] width 51 height 17
click at [1054, 327] on div "Specs" at bounding box center [784, 333] width 703 height 12
click at [1066, 353] on mat-icon "filter_none" at bounding box center [1071, 357] width 10 height 10
click at [633, 16] on div at bounding box center [784, 379] width 1568 height 758
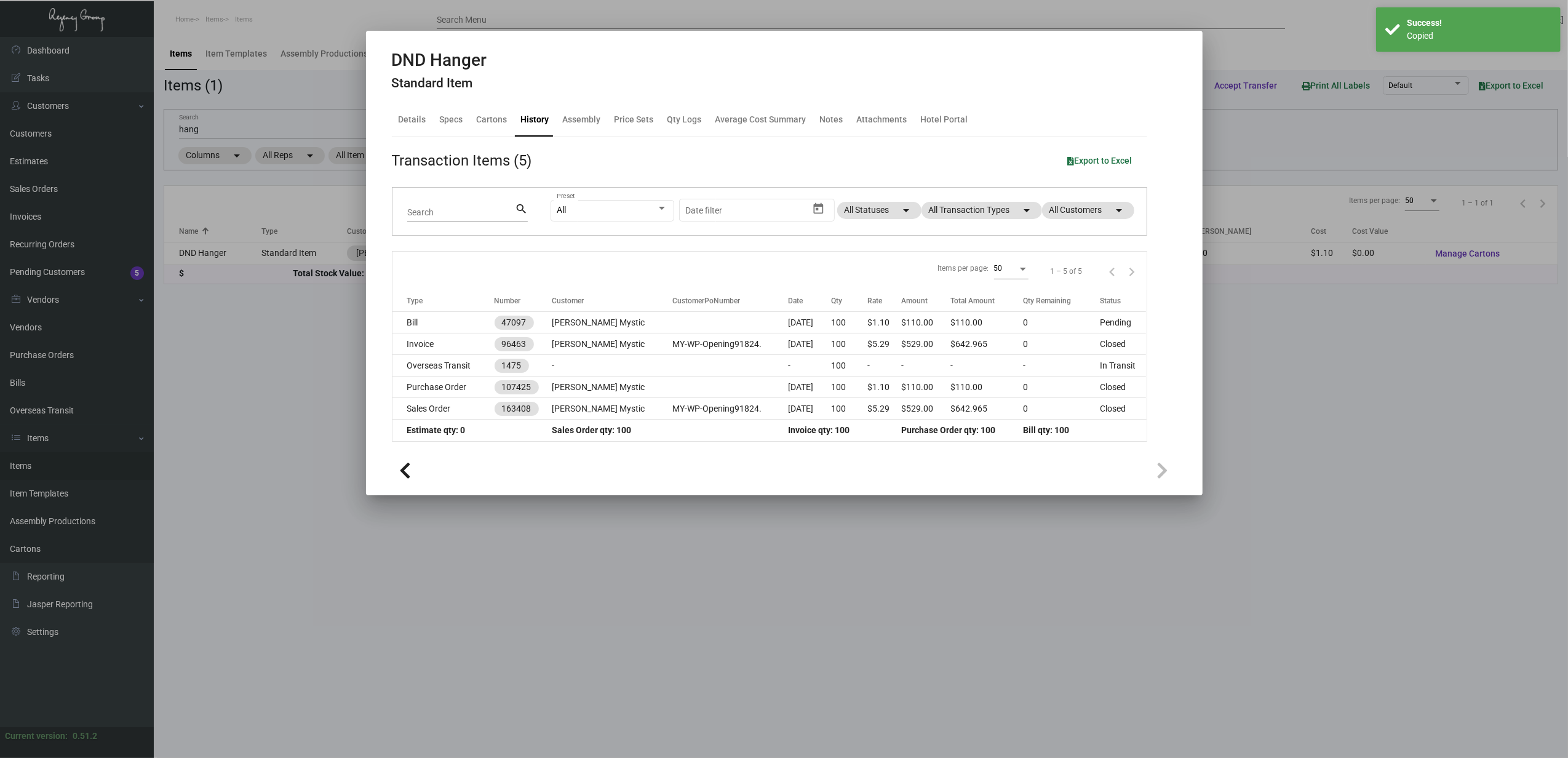
click at [476, 406] on td "Sales Order" at bounding box center [443, 409] width 102 height 22
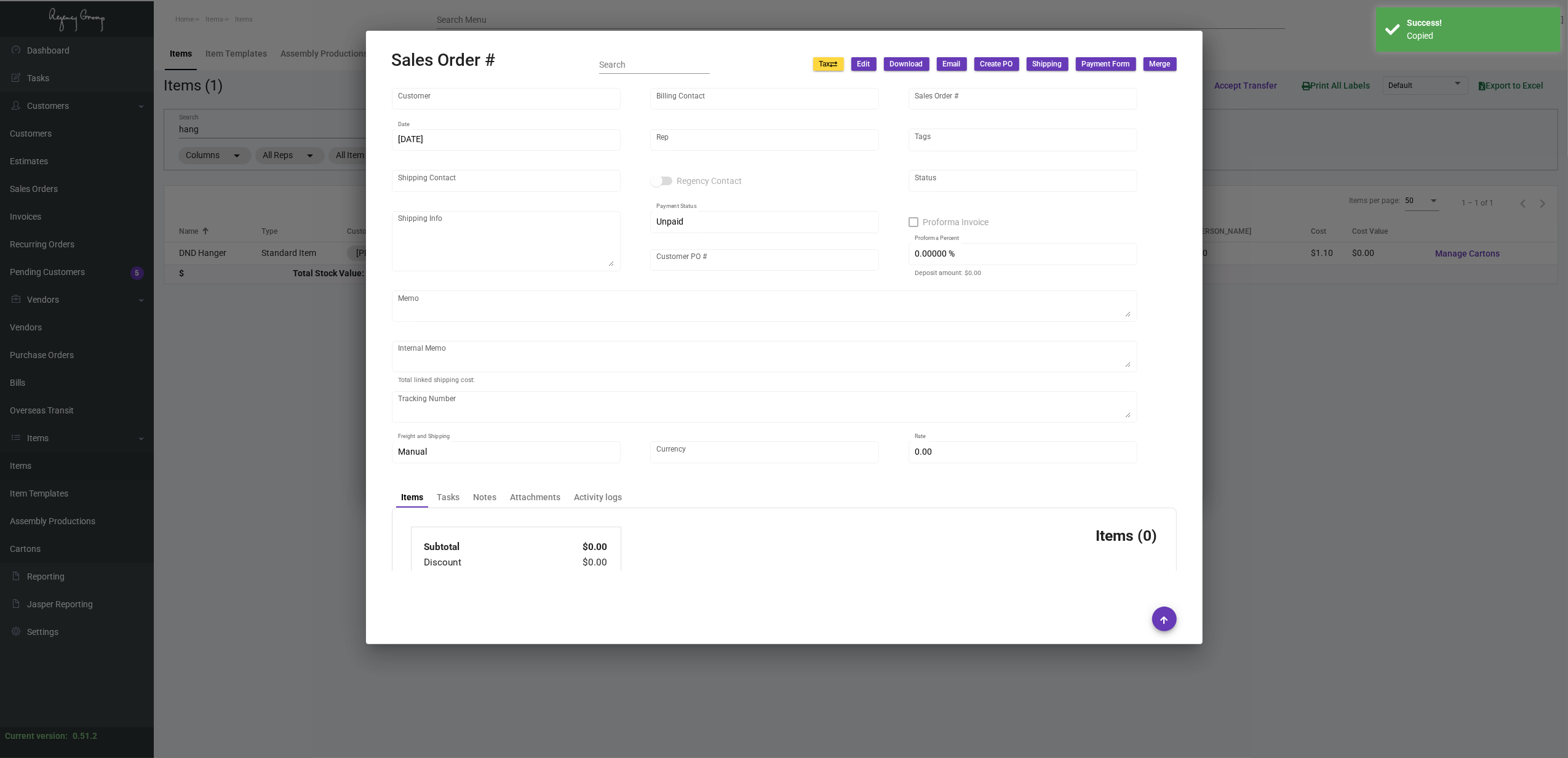
type input "[PERSON_NAME] Mystic"
type input "[PERSON_NAME]"
type input "163408"
type input "[DATE]"
type input "[PERSON_NAME]"
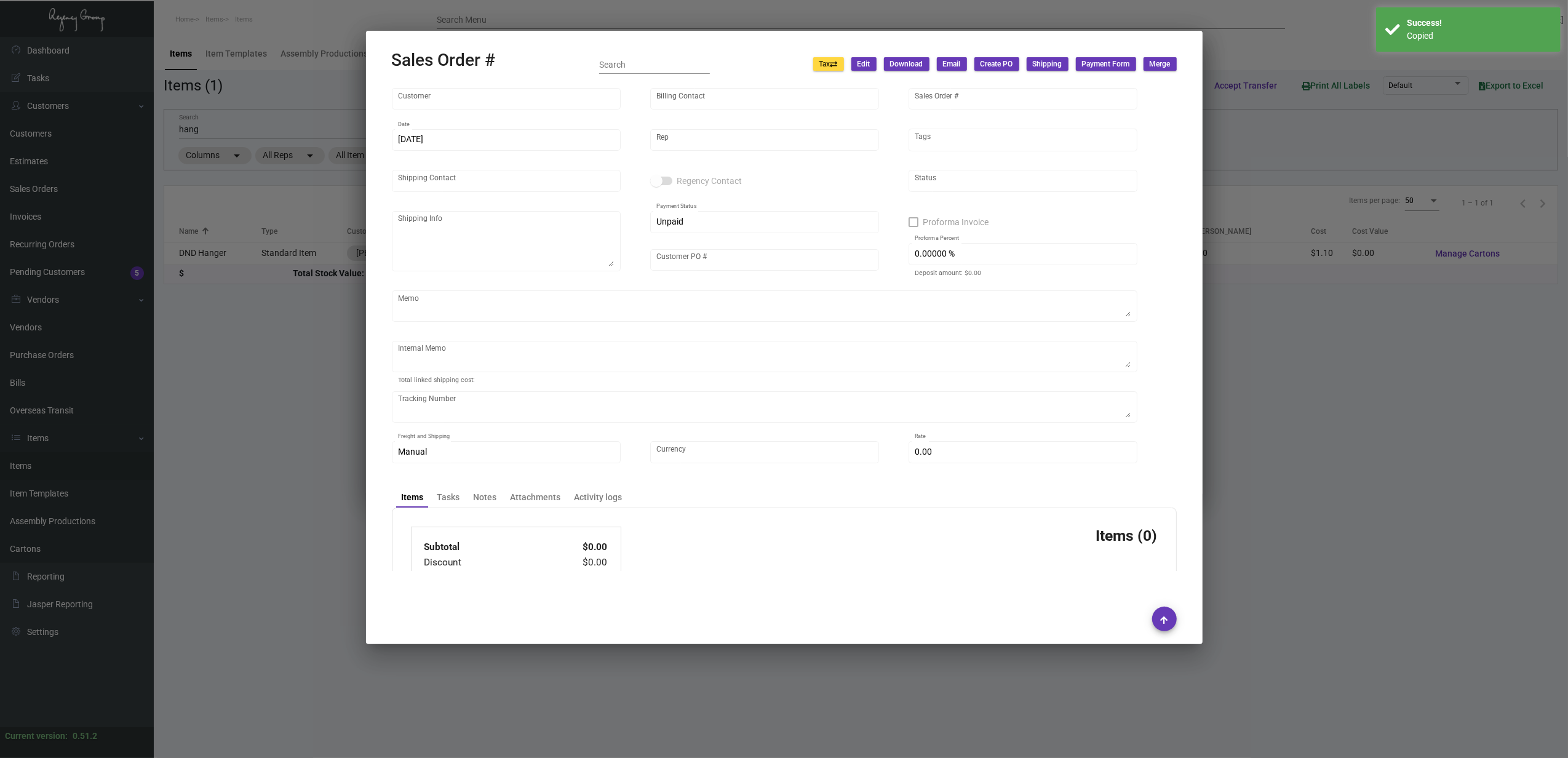
type input "[PERSON_NAME]"
type textarea "[PERSON_NAME] Mystic - [PERSON_NAME] GHG ([GEOGRAPHIC_DATA]) [STREET_ADDRESS]"
type input "MY-WP-Opening91824."
type textarea "8.35"
type input "United States Dollar $"
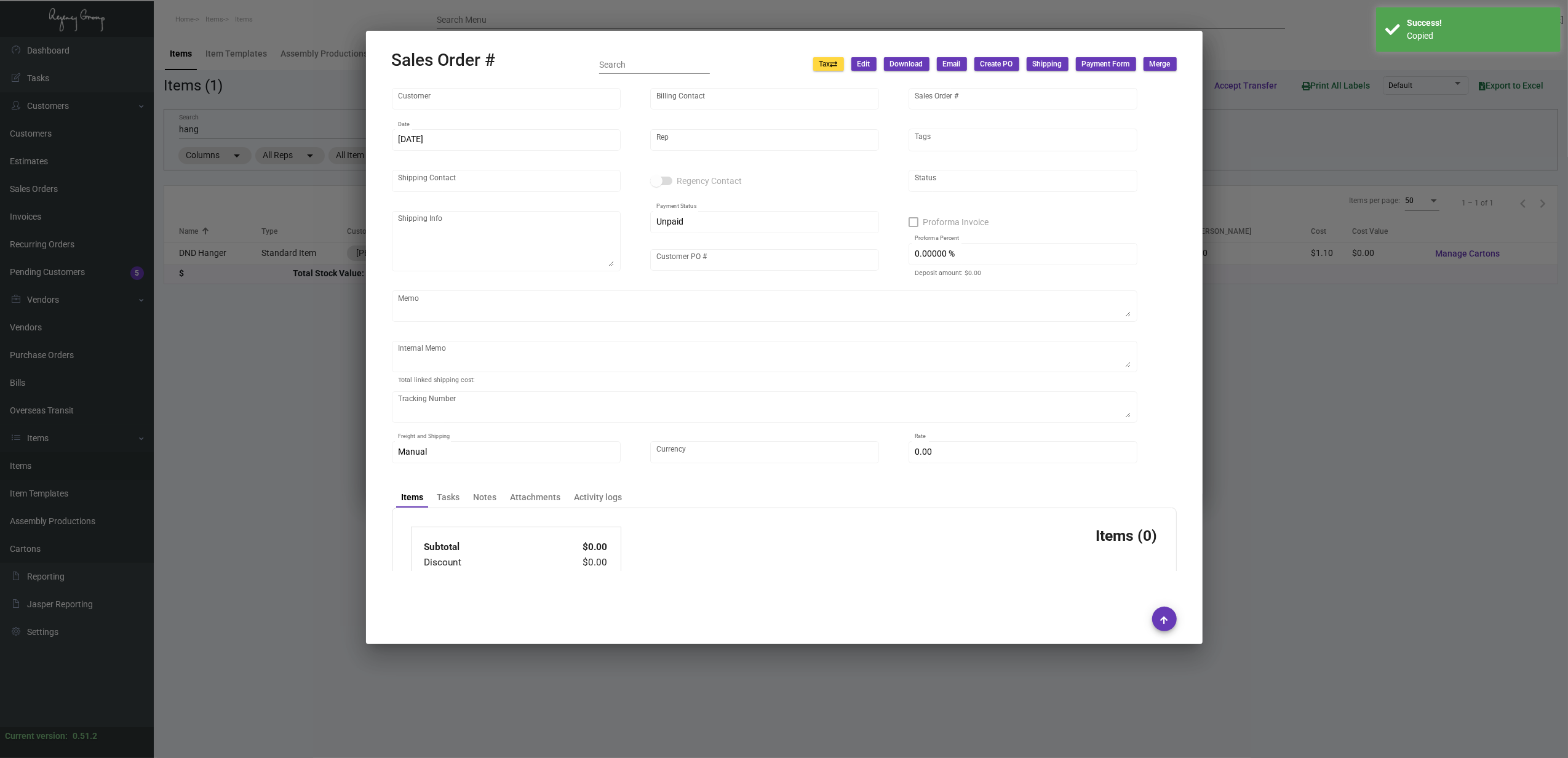
type input "8.50000 %"
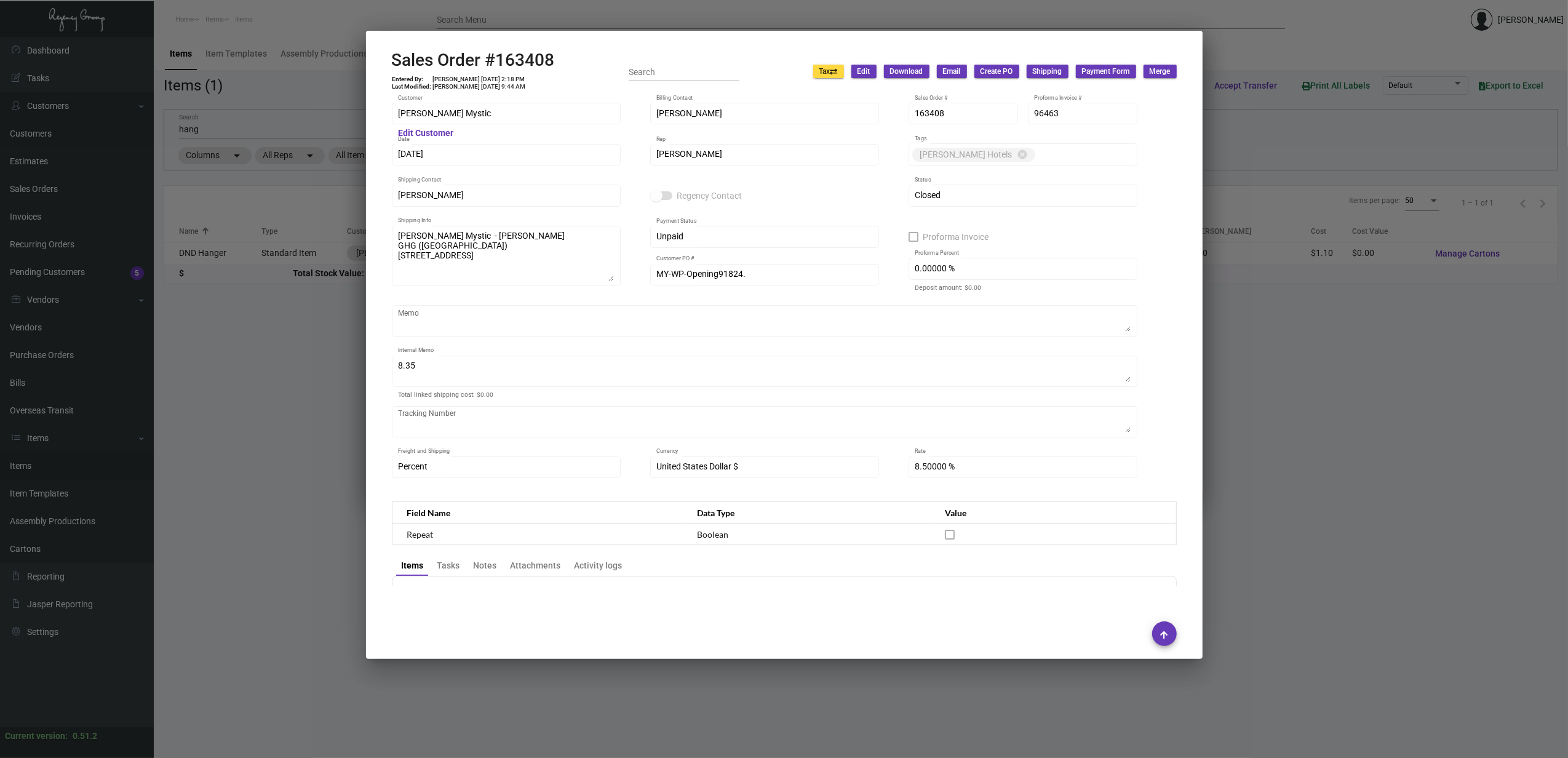
click at [534, 62] on h2 "Sales Order #163408" at bounding box center [473, 60] width 163 height 21
copy h2 "163408"
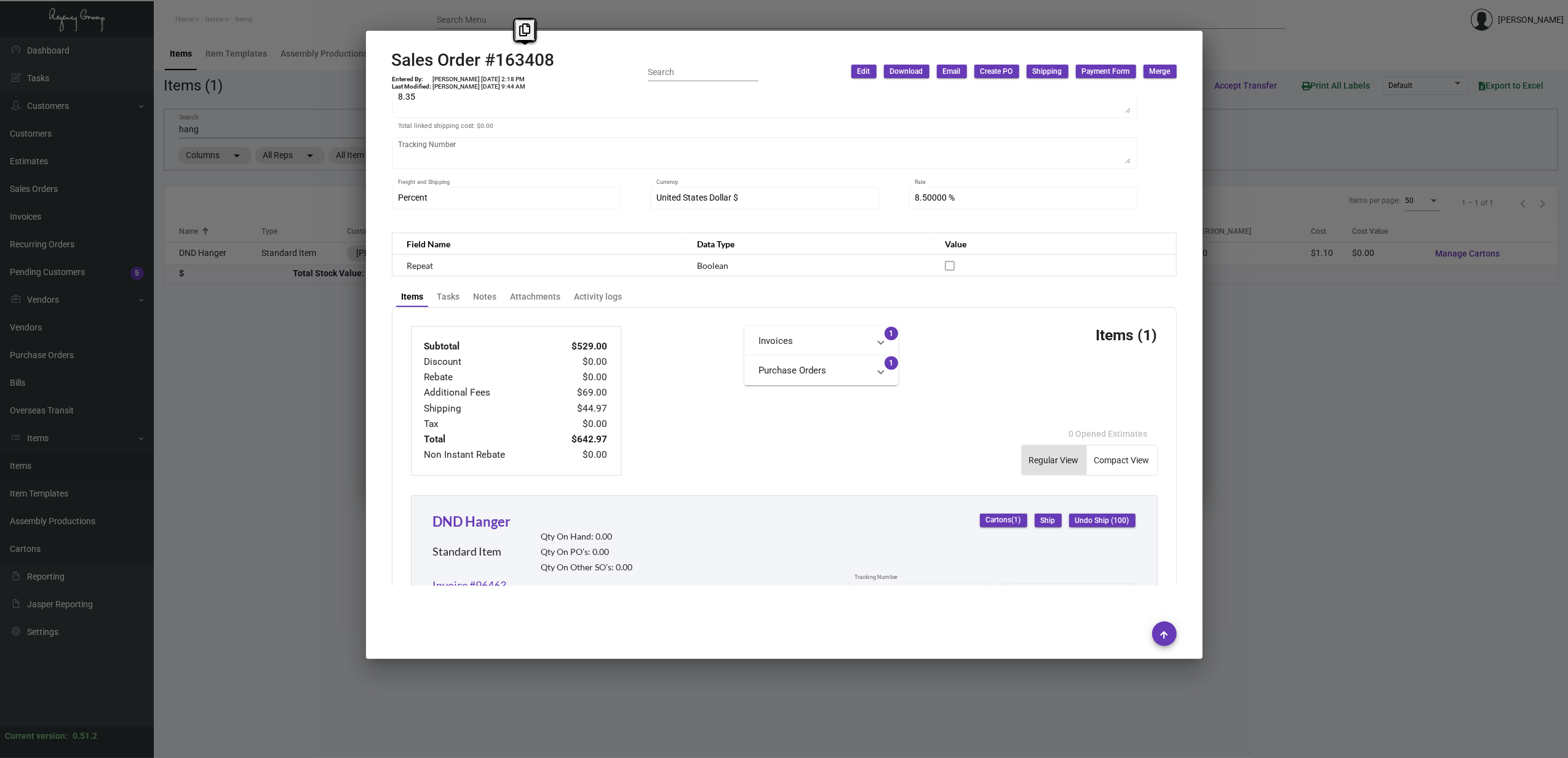
scroll to position [554, 0]
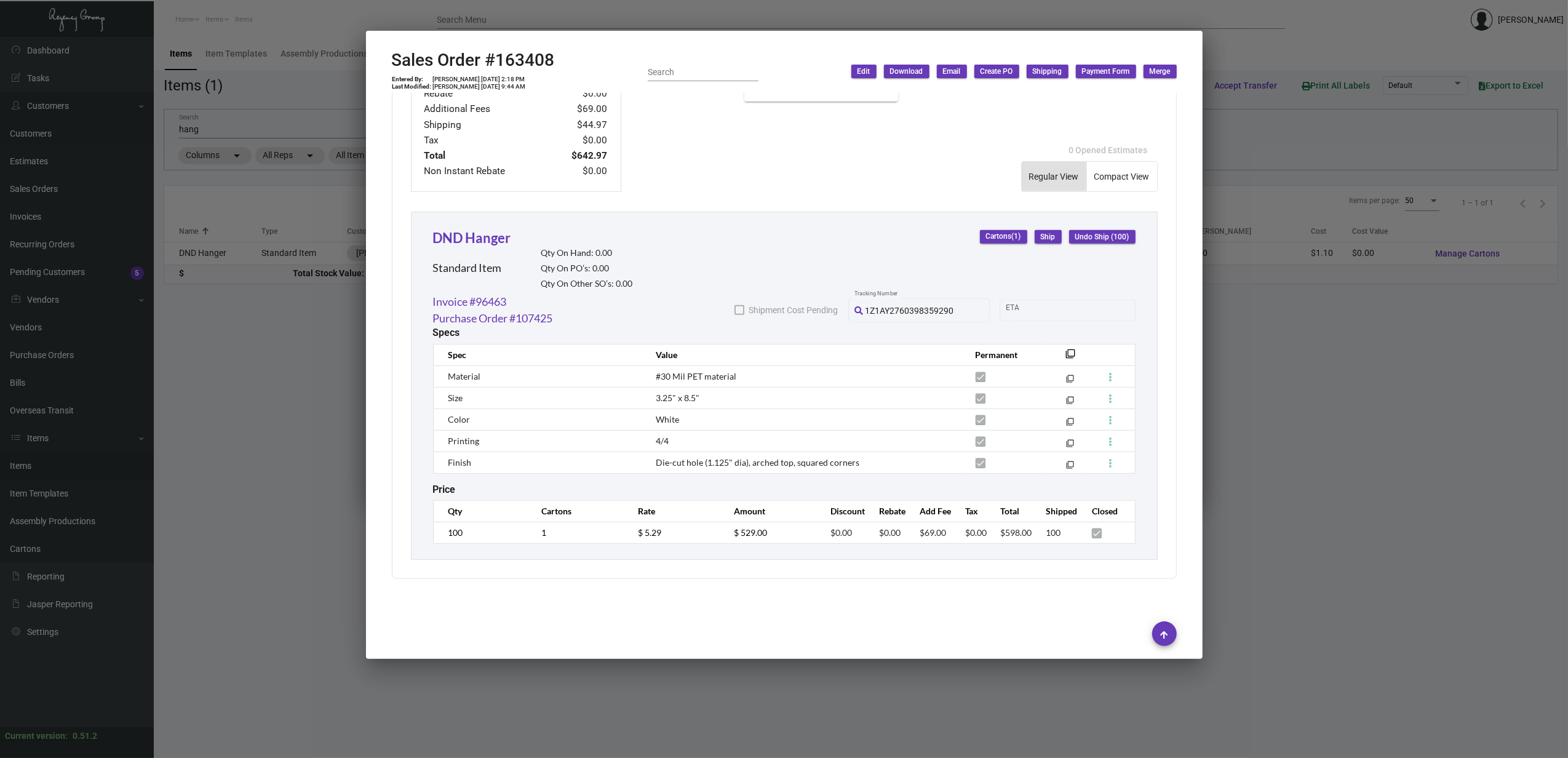
click at [637, 539] on td "$ 5.29" at bounding box center [674, 532] width 97 height 22
click at [505, 74] on div "Sales Order #163408 Entered By: [PERSON_NAME] [DATE] 2:18 PM Last Modified: [PE…" at bounding box center [473, 71] width 163 height 44
drag, startPoint x: 505, startPoint y: 74, endPoint x: 486, endPoint y: 79, distance: 19.6
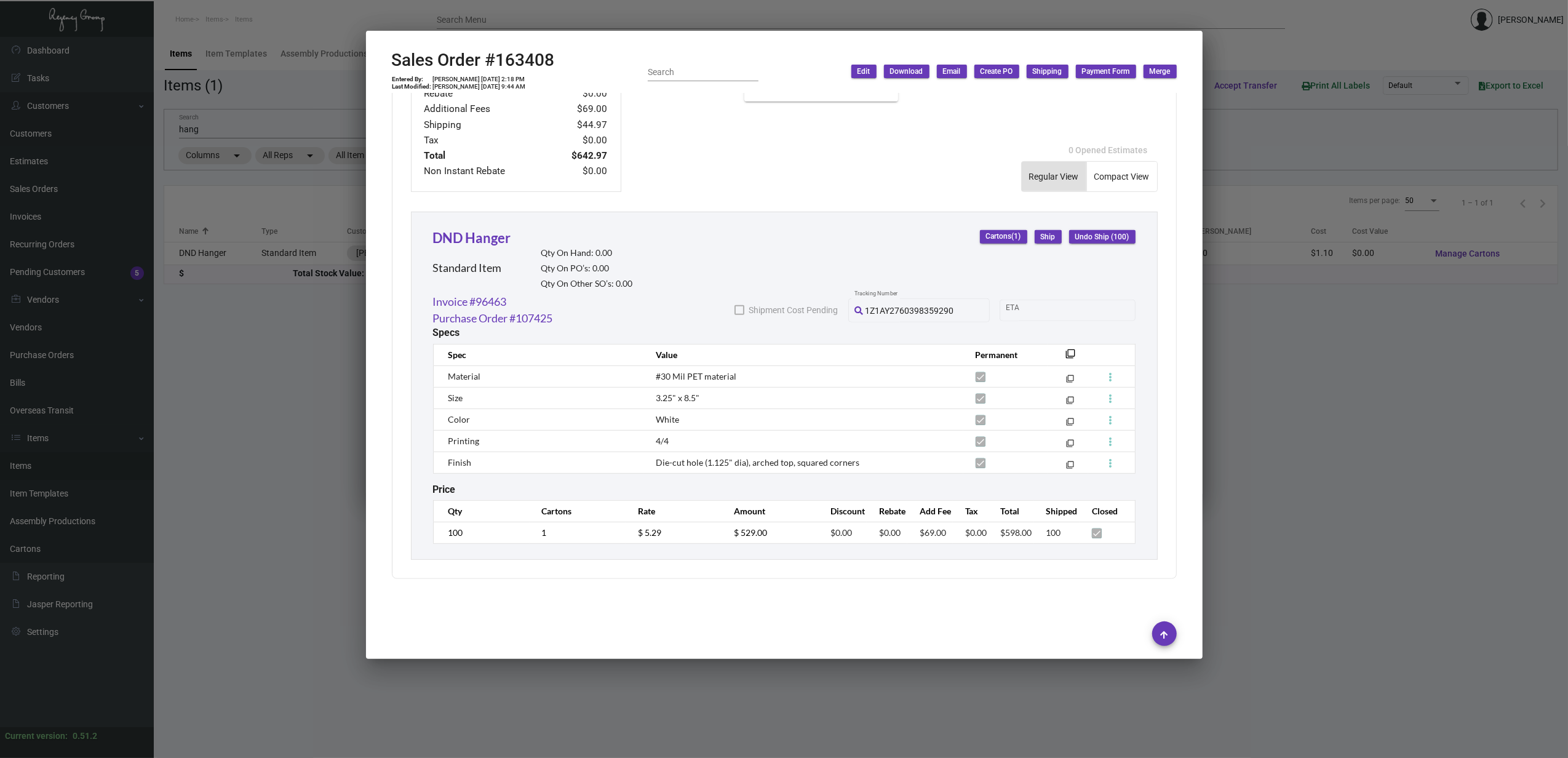
click at [486, 79] on td "[PERSON_NAME] [DATE] 2:18 PM" at bounding box center [479, 79] width 94 height 7
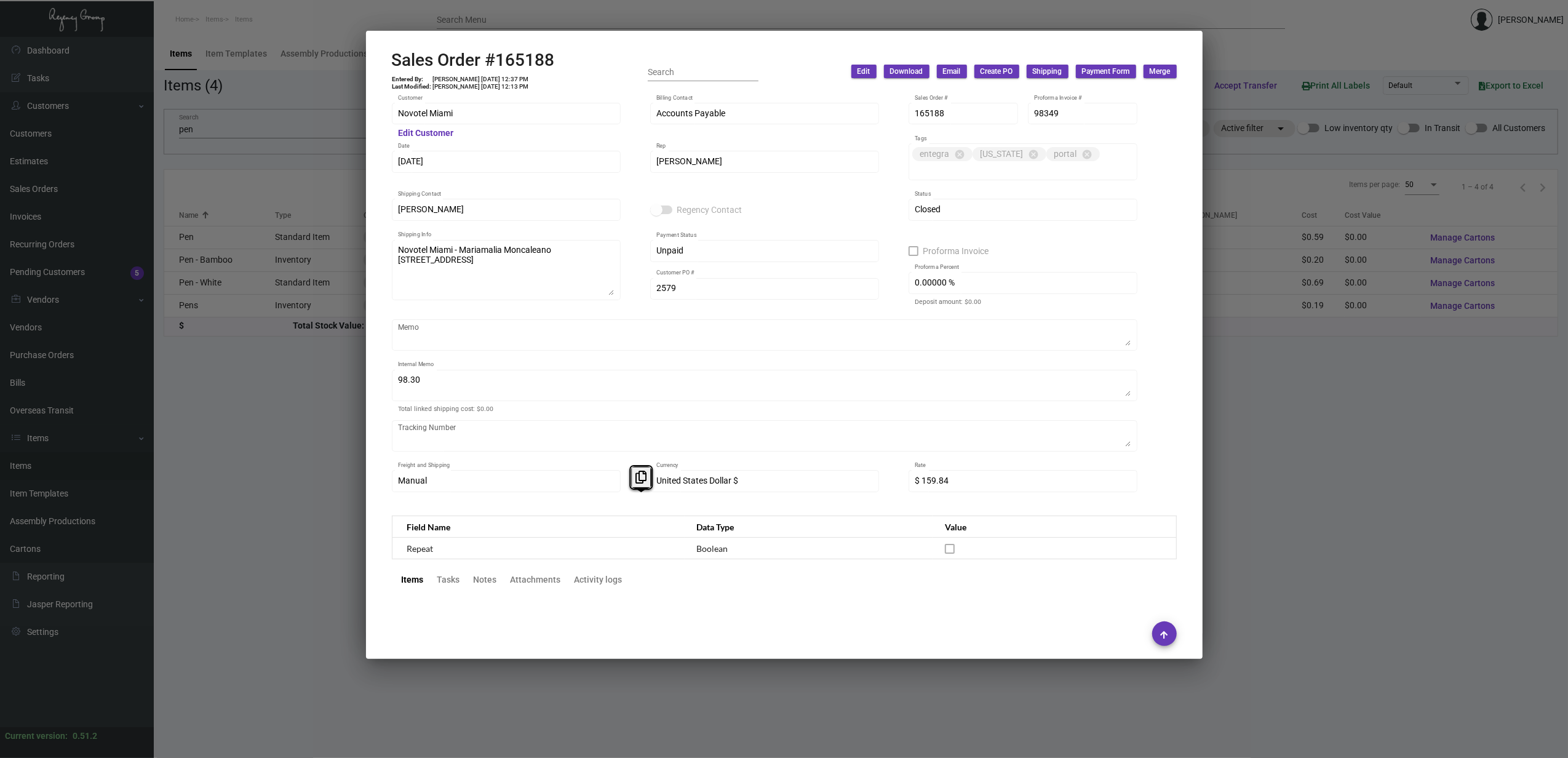
scroll to position [569, 0]
